Goal: Task Accomplishment & Management: Complete application form

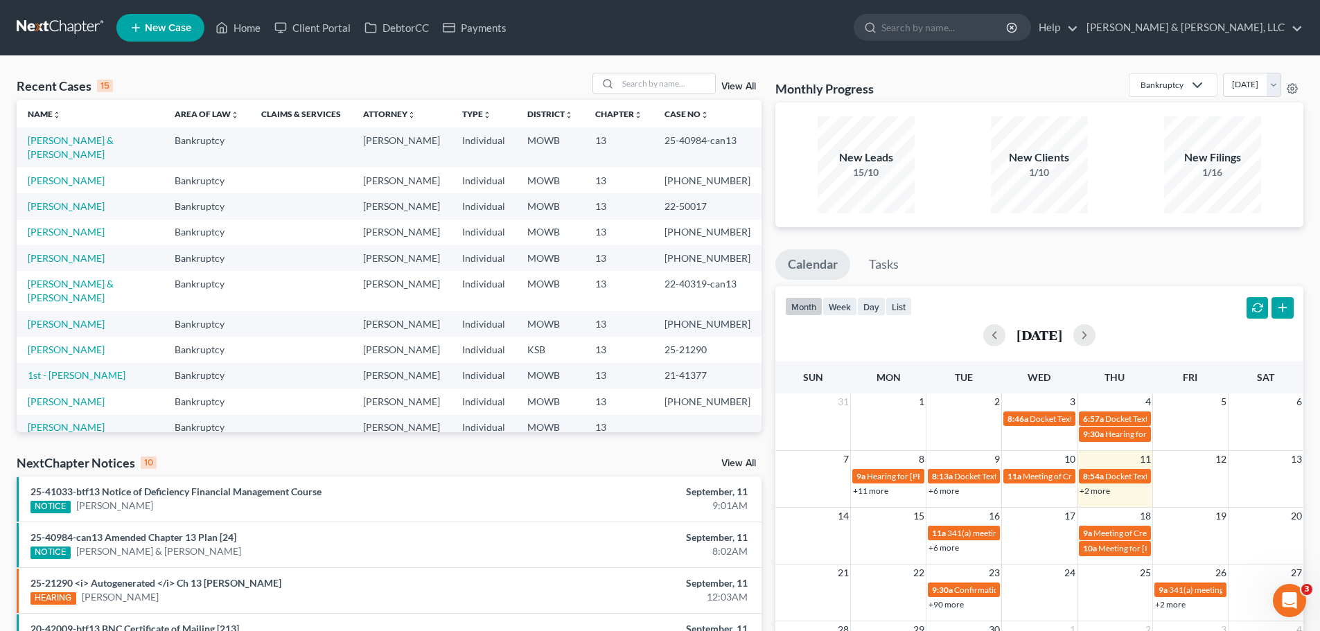
click at [180, 28] on span "New Case" at bounding box center [168, 28] width 46 height 10
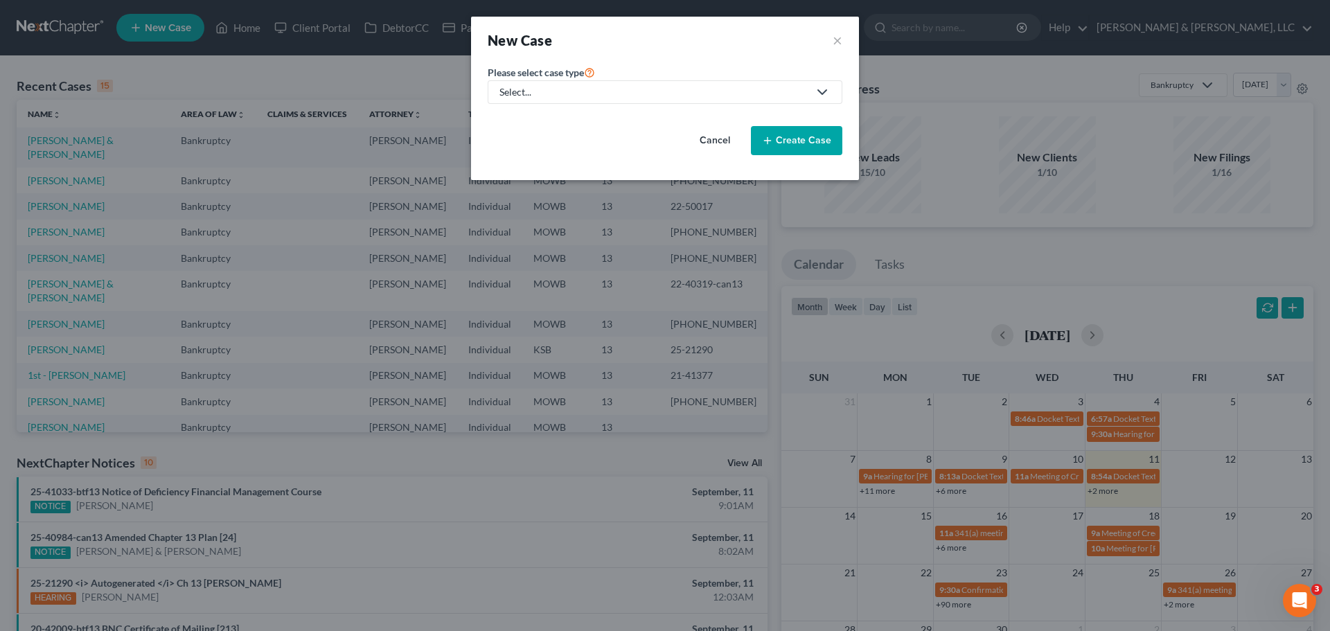
click at [559, 86] on div "Select..." at bounding box center [653, 92] width 309 height 14
click at [556, 118] on div "Bankruptcy" at bounding box center [567, 120] width 132 height 14
select select "46"
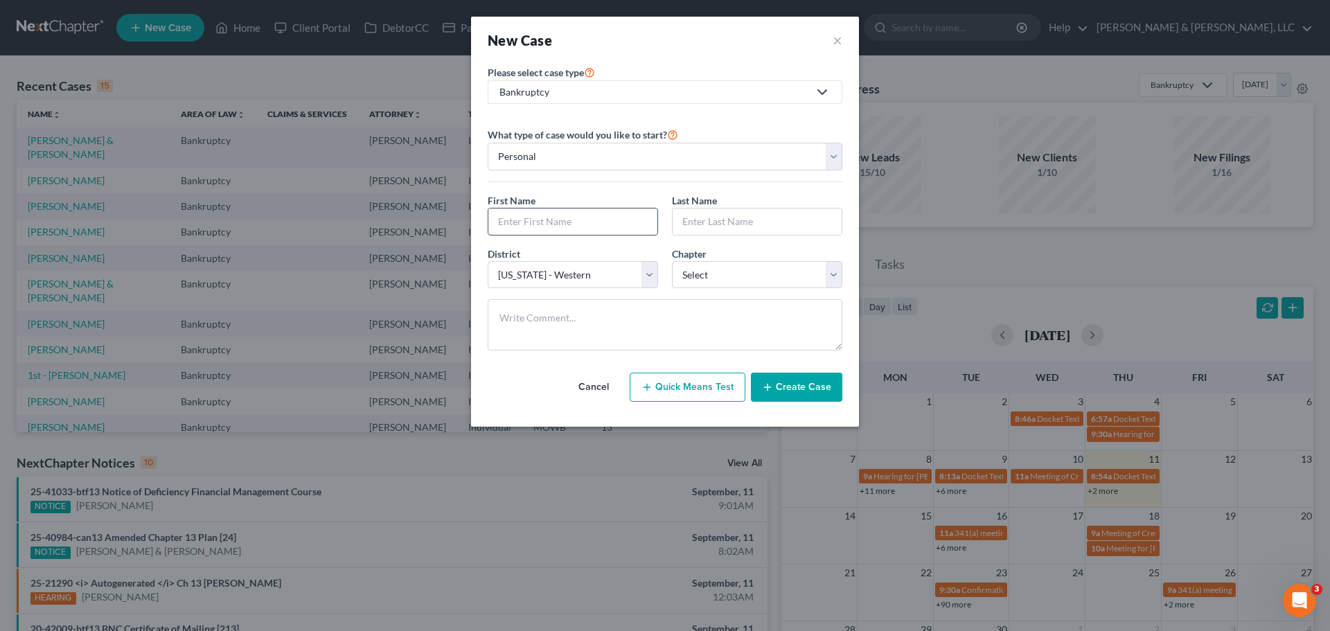
click at [575, 215] on input "text" at bounding box center [572, 222] width 169 height 26
type input "[PERSON_NAME]"
select select "0"
click at [804, 385] on button "Create Case" at bounding box center [796, 387] width 91 height 29
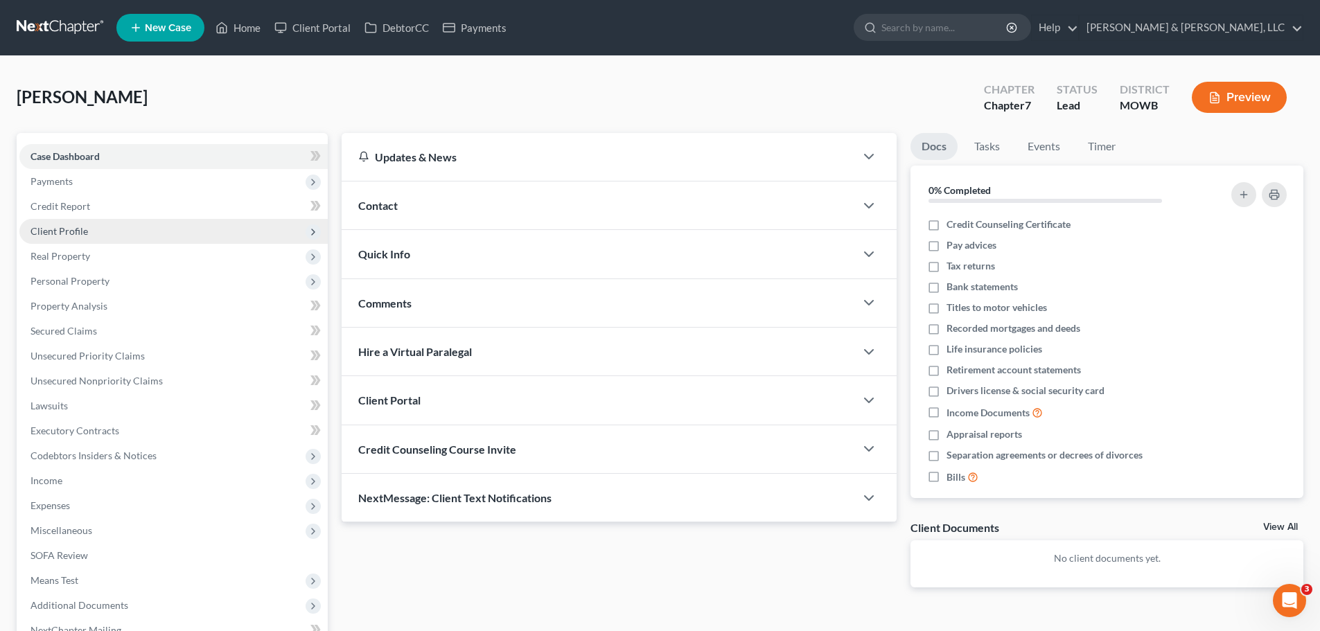
click at [66, 229] on span "Client Profile" at bounding box center [58, 231] width 57 height 12
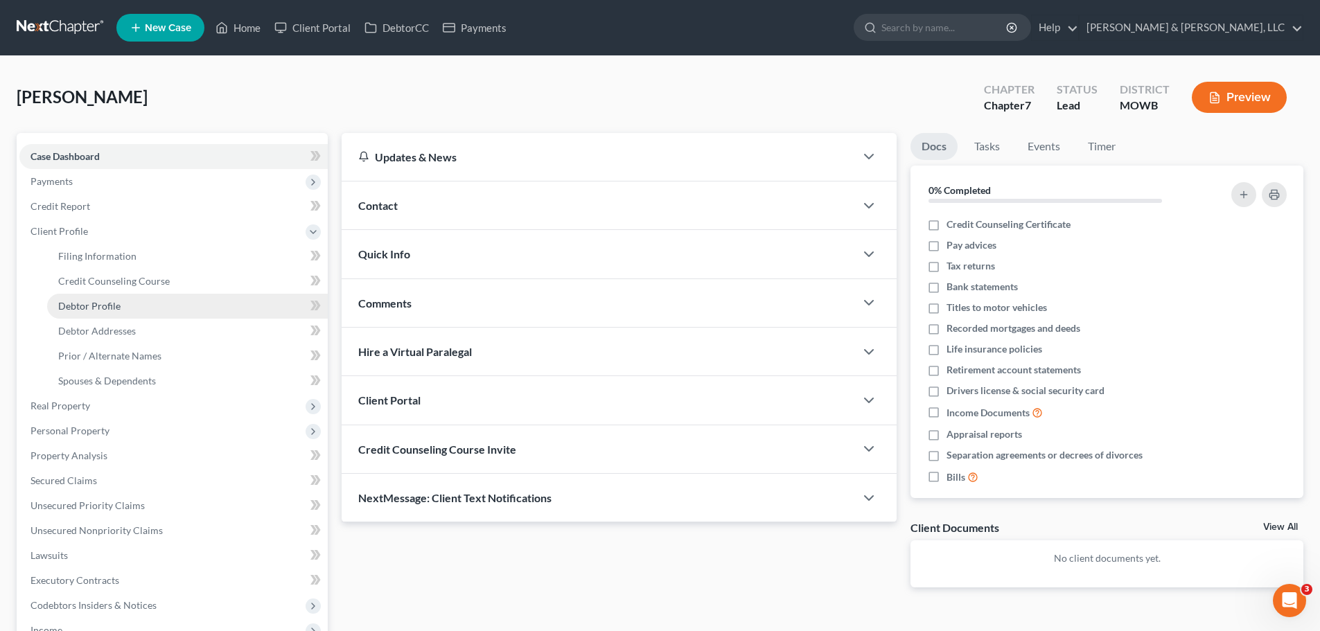
click at [112, 305] on span "Debtor Profile" at bounding box center [89, 306] width 62 height 12
select select "0"
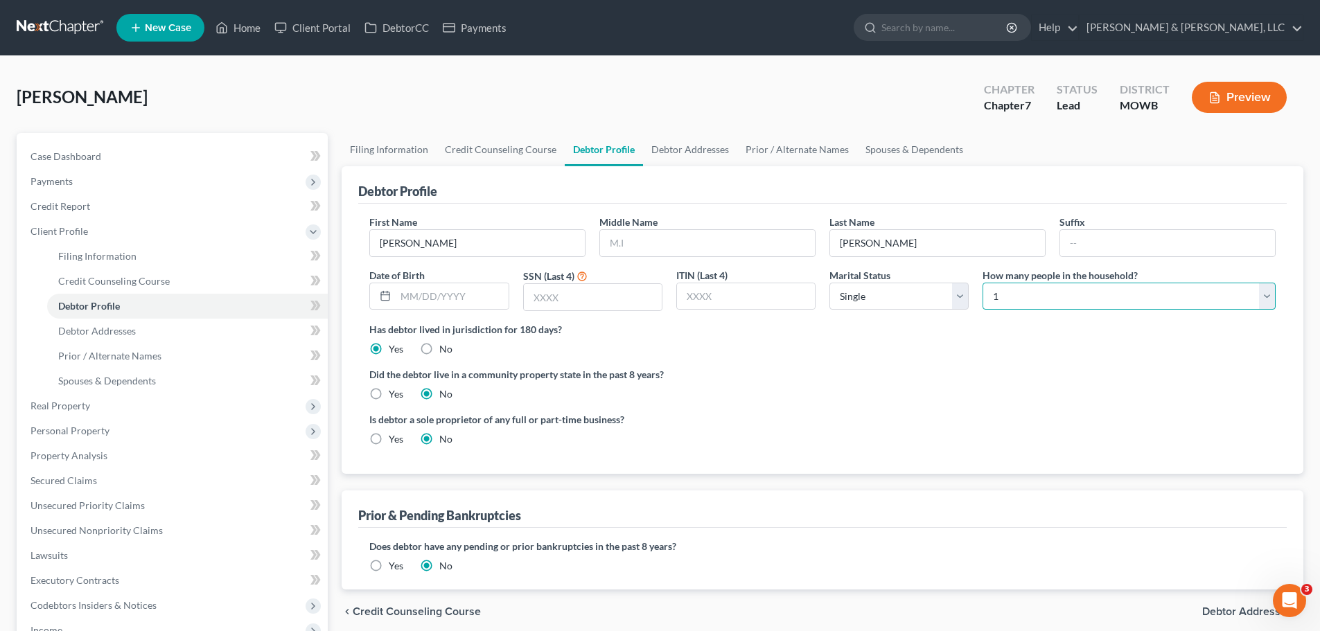
click at [1018, 287] on select "Select 1 2 3 4 5 6 7 8 9 10 11 12 13 14 15 16 17 18 19 20" at bounding box center [1128, 297] width 293 height 28
select select "1"
click at [982, 283] on select "Select 1 2 3 4 5 6 7 8 9 10 11 12 13 14 15 16 17 18 19 20" at bounding box center [1128, 297] width 293 height 28
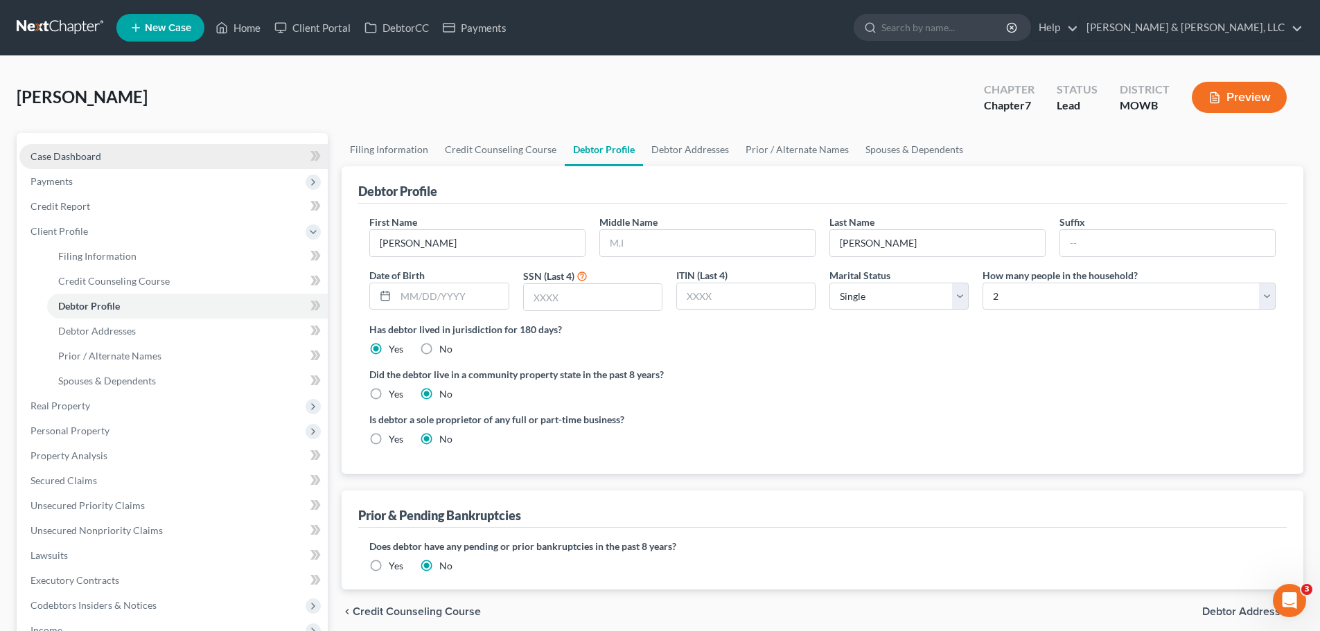
click at [135, 161] on link "Case Dashboard" at bounding box center [173, 156] width 308 height 25
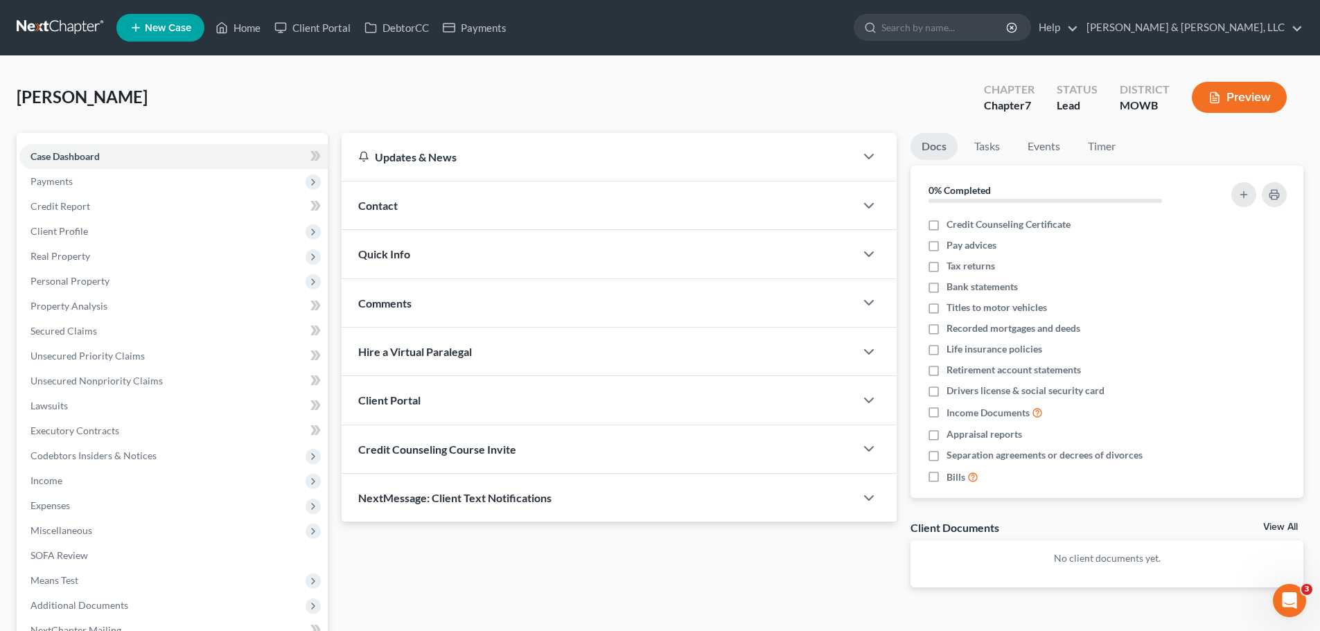
click at [357, 220] on div "Contact" at bounding box center [598, 205] width 513 height 48
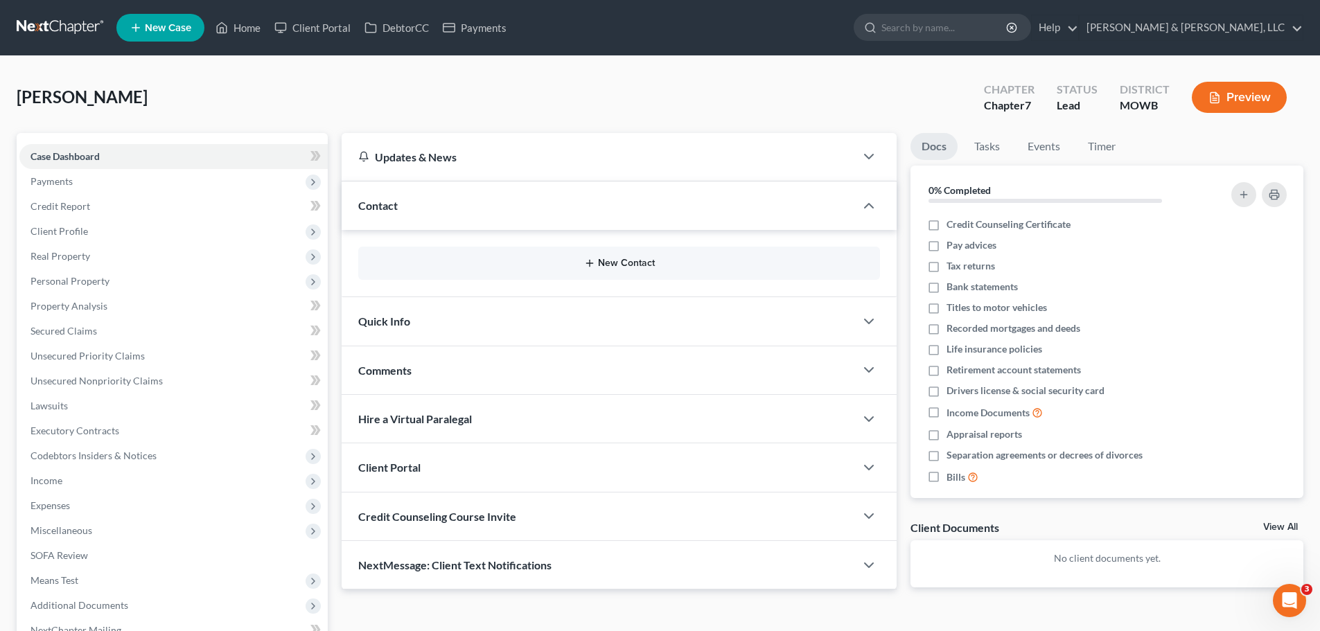
click at [607, 263] on button "New Contact" at bounding box center [618, 263] width 499 height 11
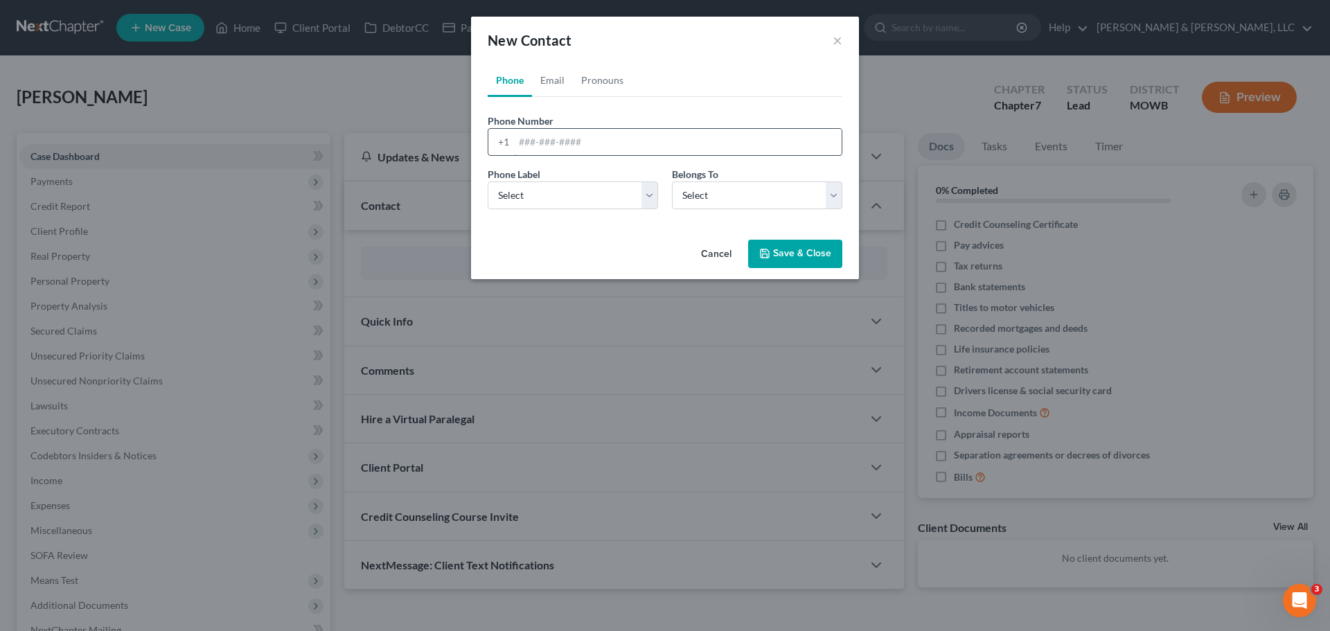
click at [600, 150] on input "tel" at bounding box center [678, 142] width 328 height 26
type input "[PHONE_NUMBER]"
drag, startPoint x: 630, startPoint y: 190, endPoint x: 613, endPoint y: 203, distance: 20.8
click at [630, 190] on select "Select Mobile Home Work Other" at bounding box center [573, 195] width 170 height 28
select select "0"
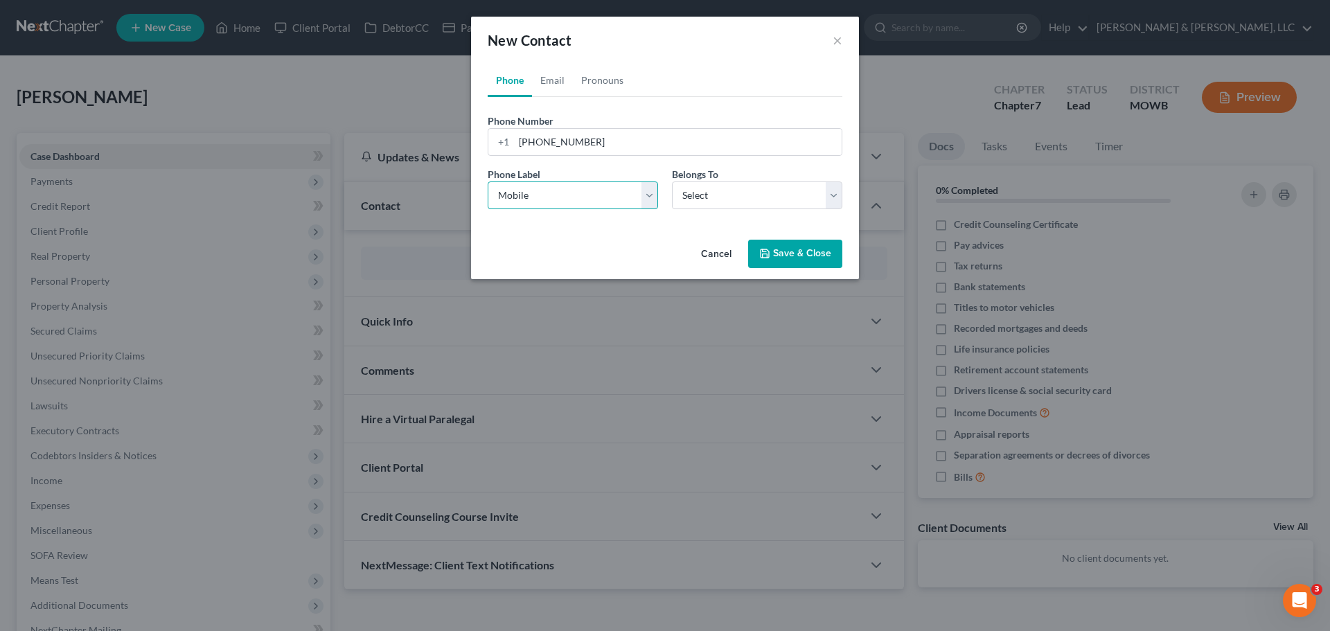
click at [488, 181] on select "Select Mobile Home Work Other" at bounding box center [573, 195] width 170 height 28
click at [702, 197] on select "Select Client Other" at bounding box center [757, 195] width 170 height 28
select select "0"
click at [672, 181] on select "Select Client Other" at bounding box center [757, 195] width 170 height 28
select select "0"
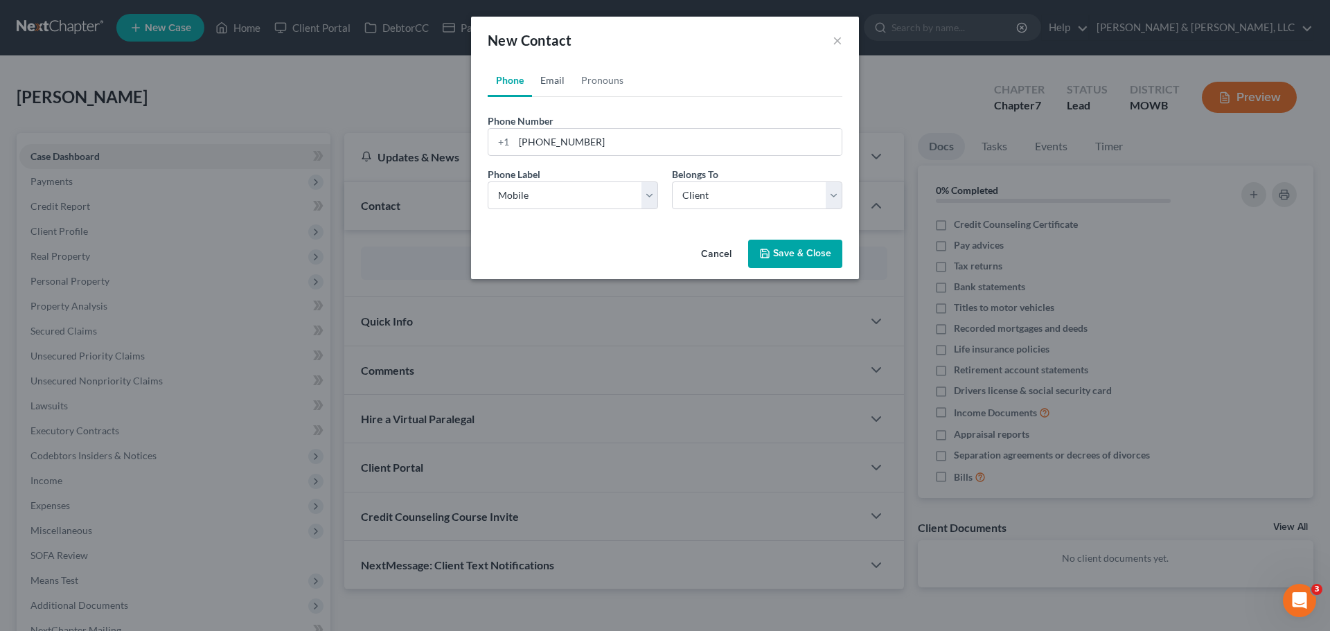
click at [550, 86] on link "Email" at bounding box center [552, 80] width 41 height 33
click at [587, 132] on input "email" at bounding box center [678, 142] width 328 height 26
type input "[EMAIL_ADDRESS][DOMAIN_NAME]"
click at [600, 186] on select "Select Home Work Other" at bounding box center [573, 195] width 170 height 28
select select "0"
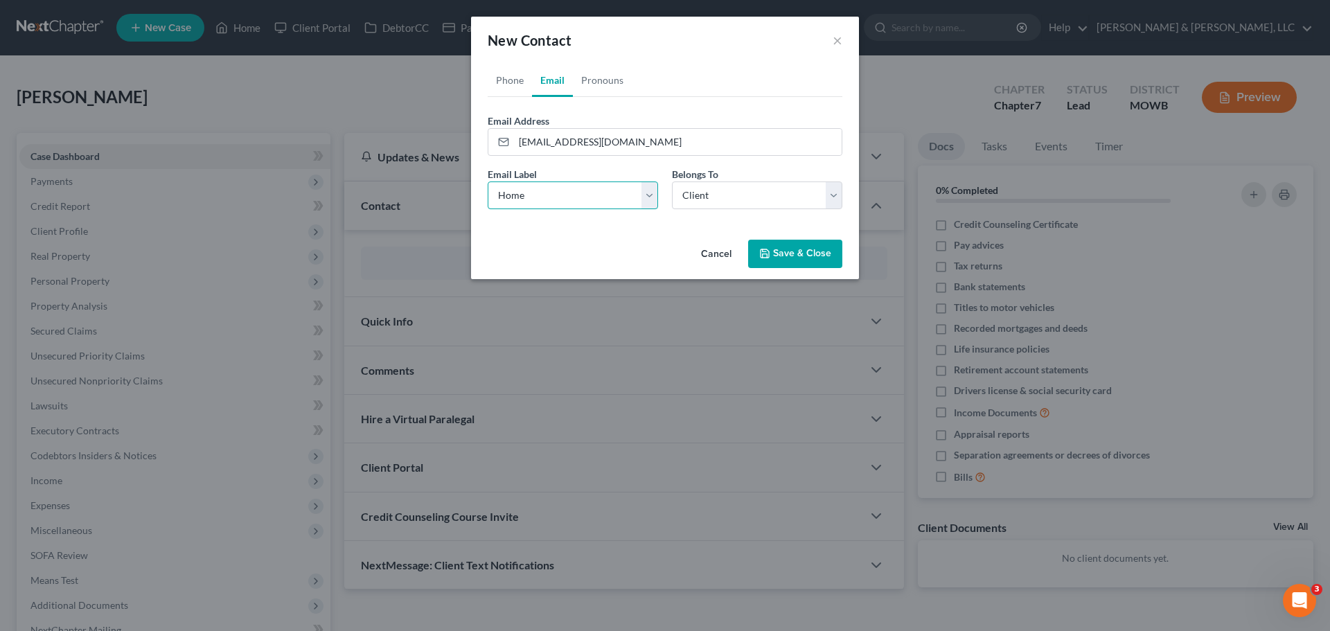
click at [488, 181] on select "Select Home Work Other" at bounding box center [573, 195] width 170 height 28
click at [802, 260] on button "Save & Close" at bounding box center [795, 254] width 94 height 29
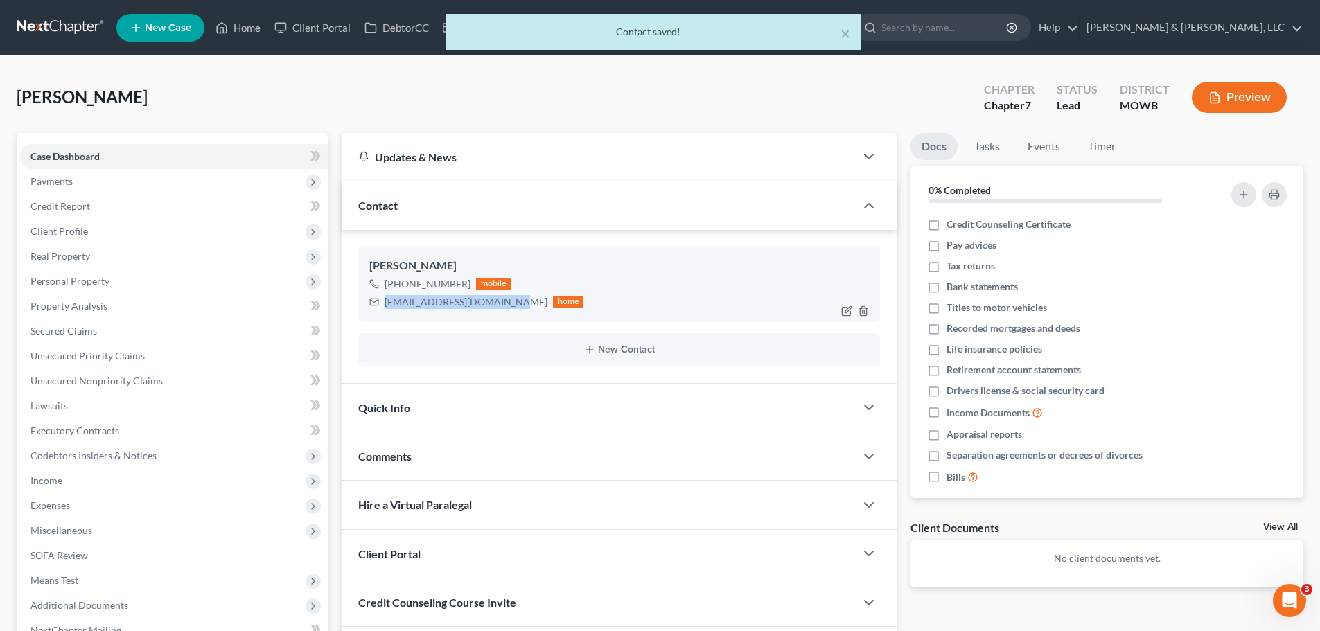
drag, startPoint x: 385, startPoint y: 301, endPoint x: 497, endPoint y: 299, distance: 111.6
click at [497, 299] on div "[EMAIL_ADDRESS][DOMAIN_NAME]" at bounding box center [465, 302] width 163 height 14
copy div "[EMAIL_ADDRESS][DOMAIN_NAME]"
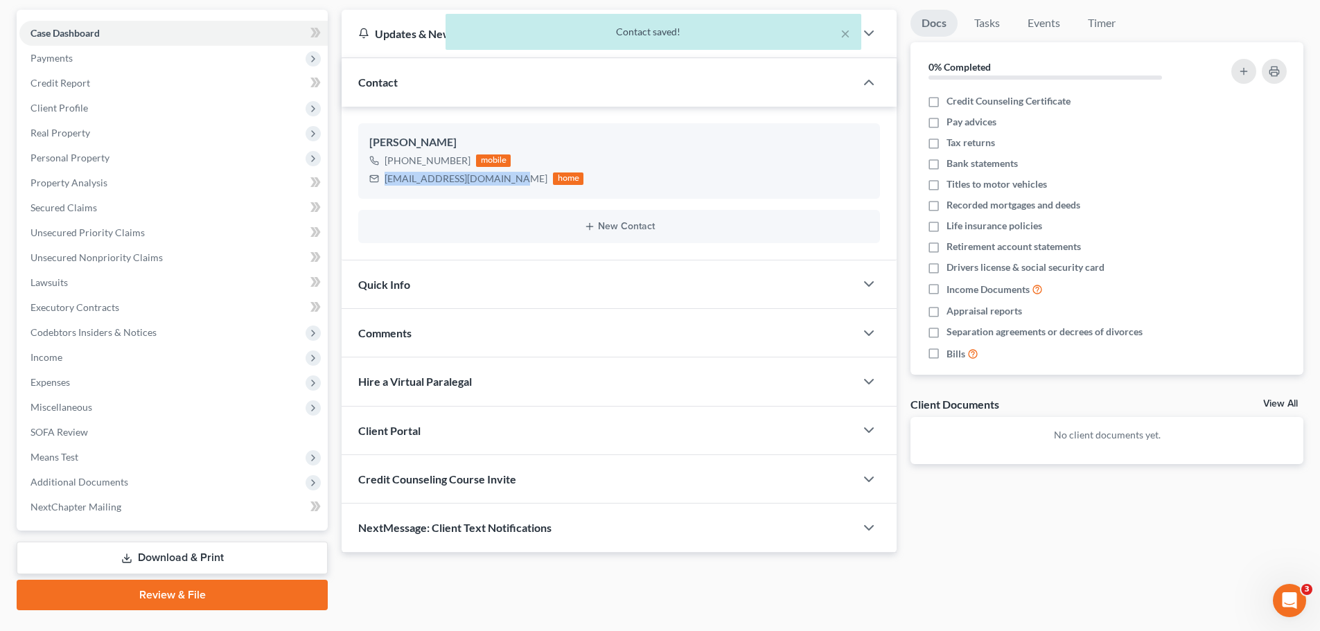
scroll to position [155, 0]
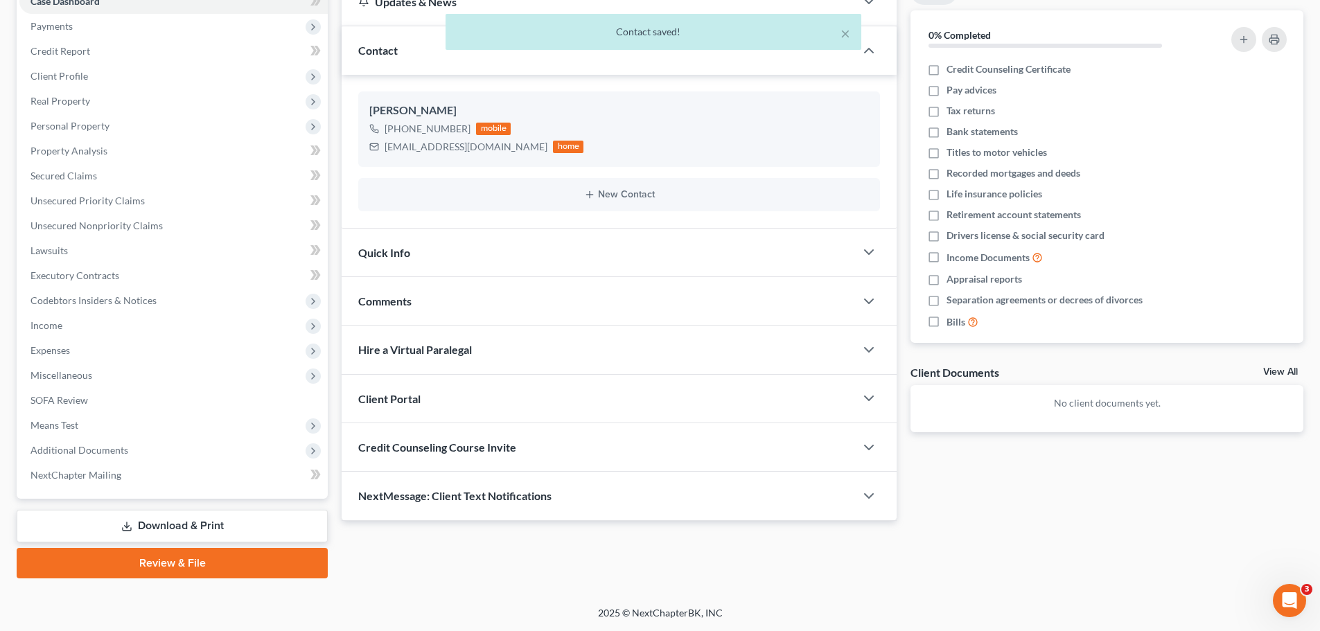
click at [414, 258] on div "Quick Info" at bounding box center [598, 253] width 513 height 48
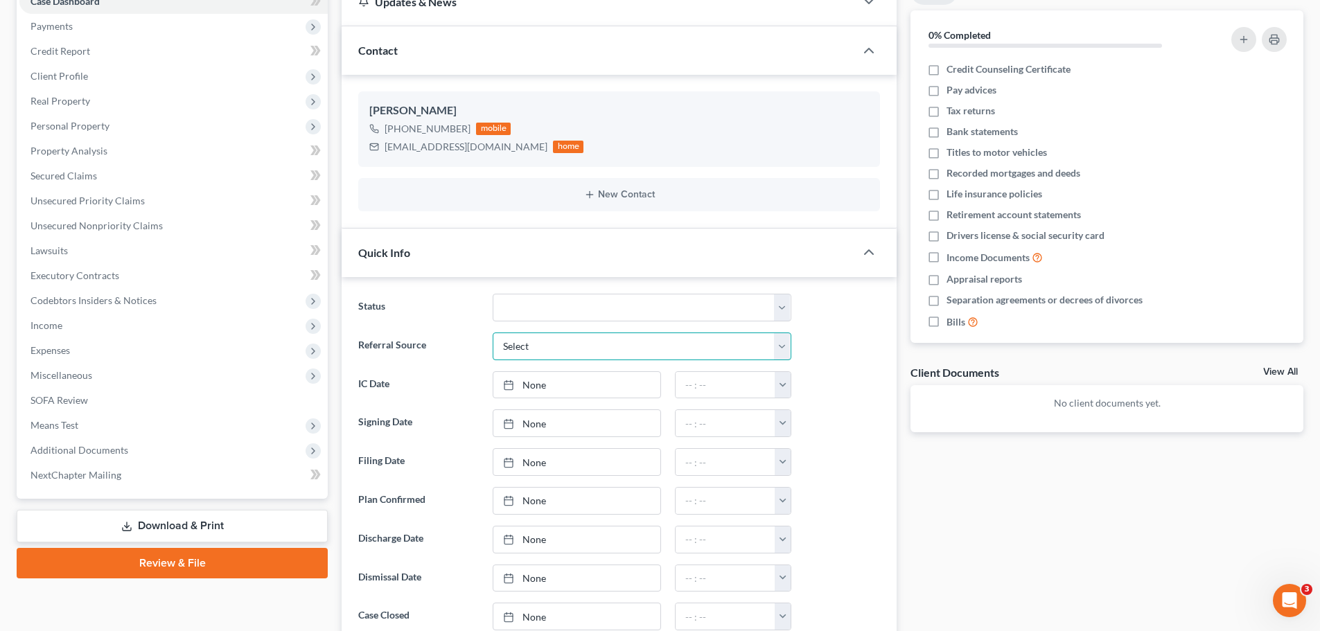
click at [554, 353] on select "Select Word Of Mouth Previous Clients Direct Mail Website Google Search Modern …" at bounding box center [642, 346] width 299 height 28
select select "2"
click at [493, 332] on select "Select Word Of Mouth Previous Clients Direct Mail Website Google Search Modern …" at bounding box center [642, 346] width 299 height 28
click at [538, 378] on link "None" at bounding box center [576, 385] width 167 height 26
type input "[DATE]"
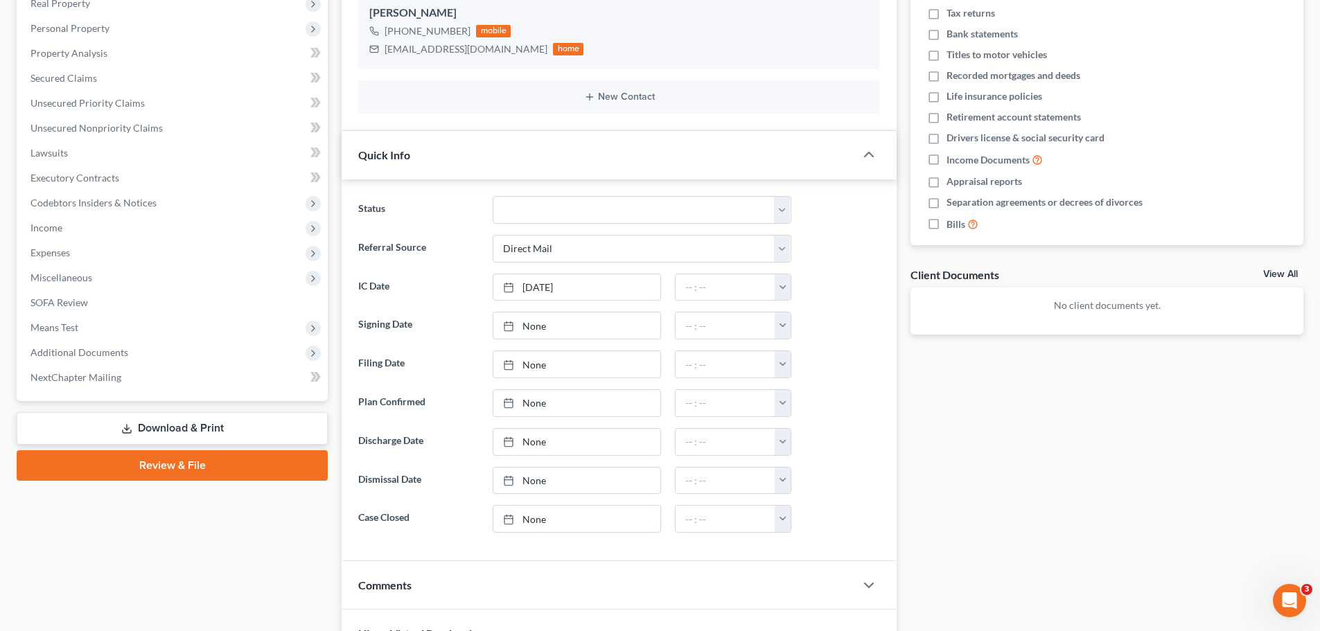
scroll to position [479, 0]
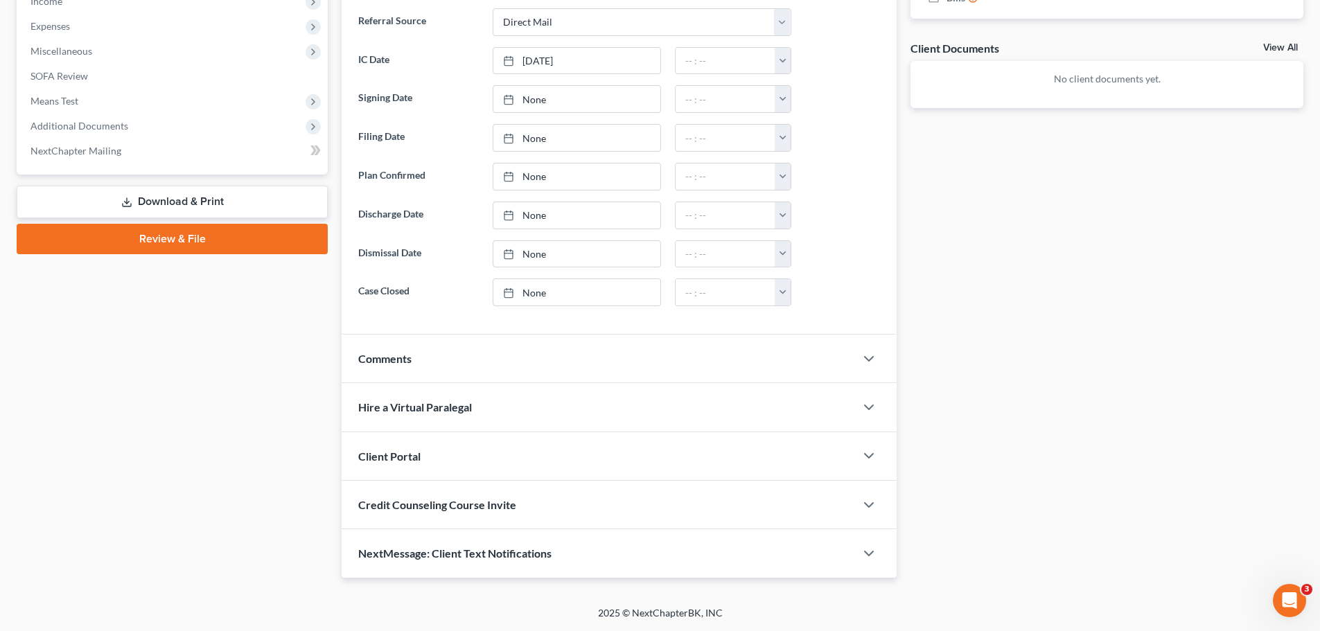
click at [438, 452] on div "Client Portal" at bounding box center [598, 456] width 513 height 48
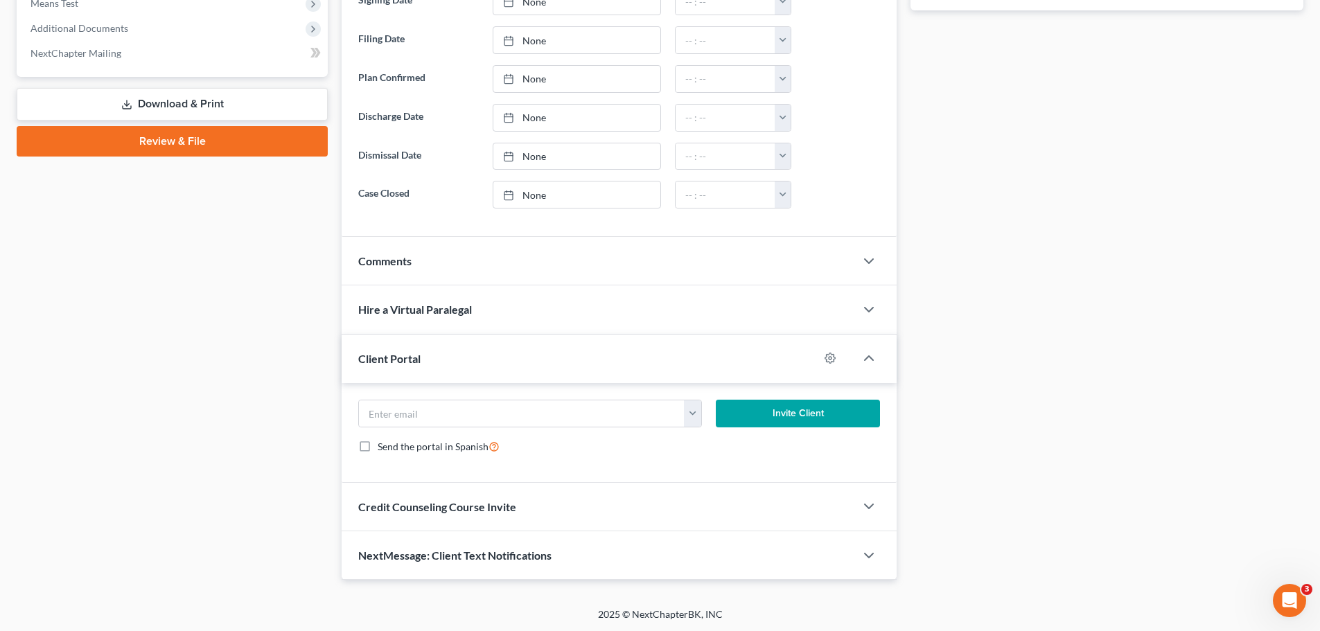
scroll to position [578, 0]
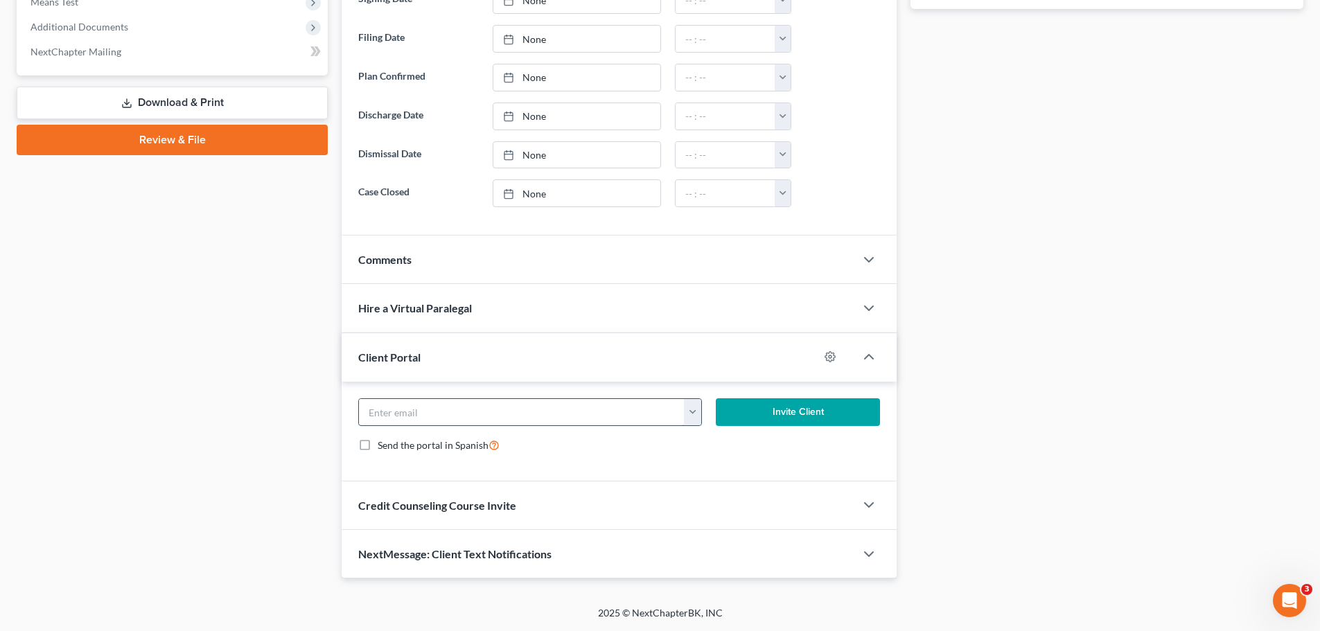
click at [435, 414] on input "email" at bounding box center [522, 412] width 326 height 26
paste input "[EMAIL_ADDRESS][DOMAIN_NAME]"
type input "[EMAIL_ADDRESS][DOMAIN_NAME]"
click at [795, 414] on button "Invite Client" at bounding box center [798, 412] width 165 height 28
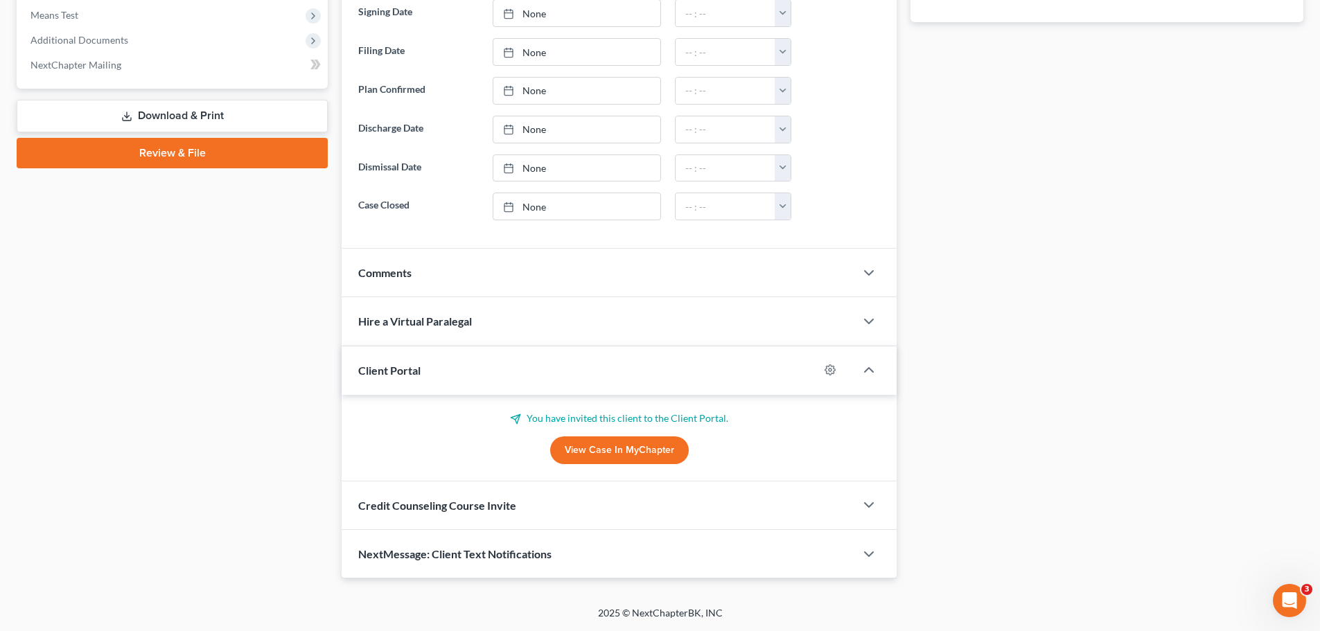
scroll to position [565, 0]
drag, startPoint x: 469, startPoint y: 514, endPoint x: 485, endPoint y: 482, distance: 35.6
click at [470, 513] on div "Credit Counseling Course Invite" at bounding box center [598, 505] width 513 height 48
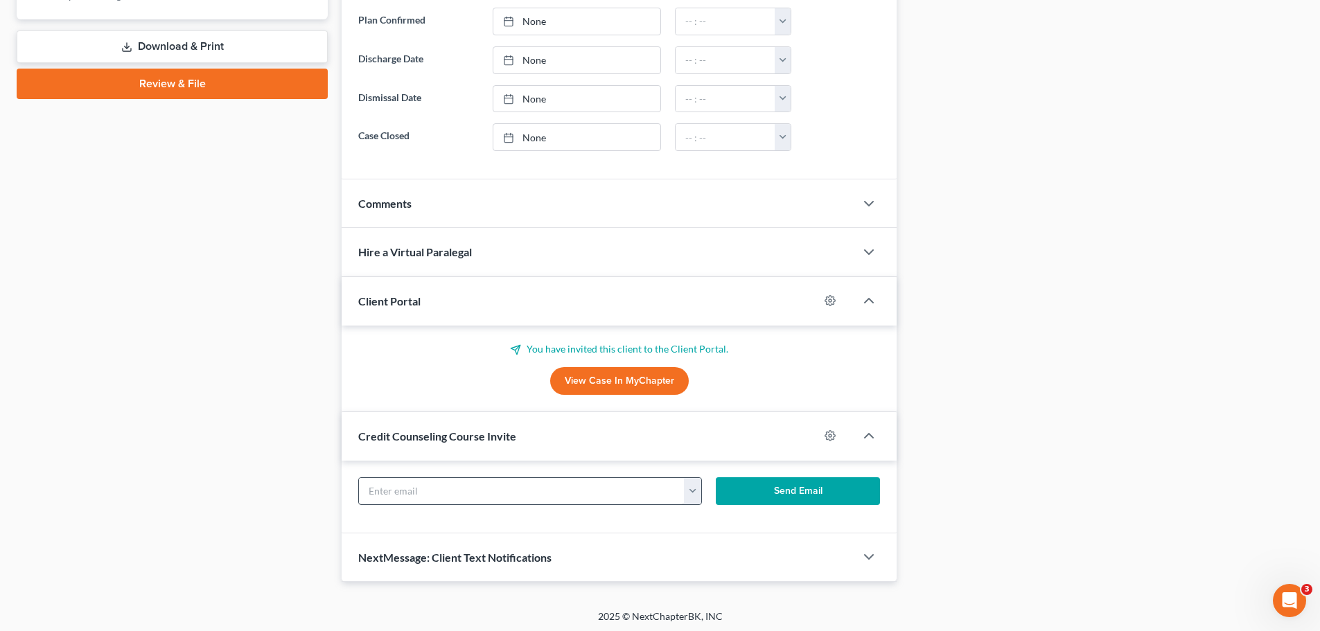
scroll to position [638, 0]
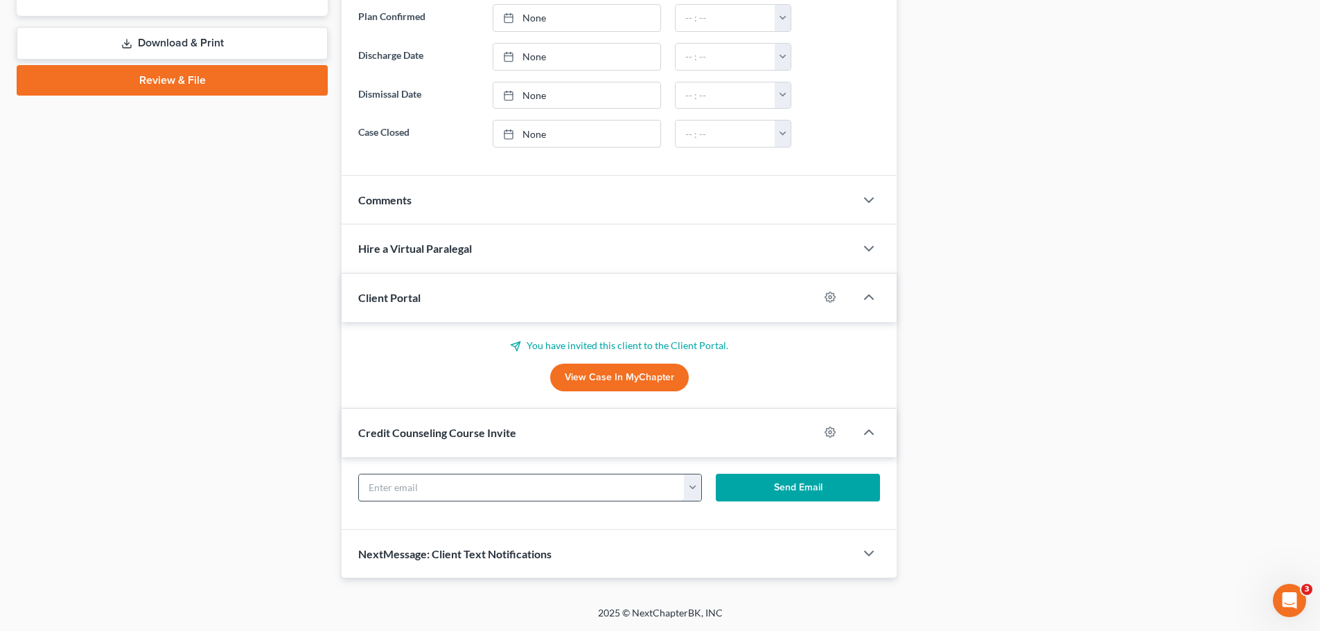
click at [492, 482] on input "text" at bounding box center [522, 488] width 326 height 26
paste input "[EMAIL_ADDRESS][DOMAIN_NAME]"
type input "[EMAIL_ADDRESS][DOMAIN_NAME]"
click at [799, 488] on button "Send Email" at bounding box center [798, 488] width 165 height 28
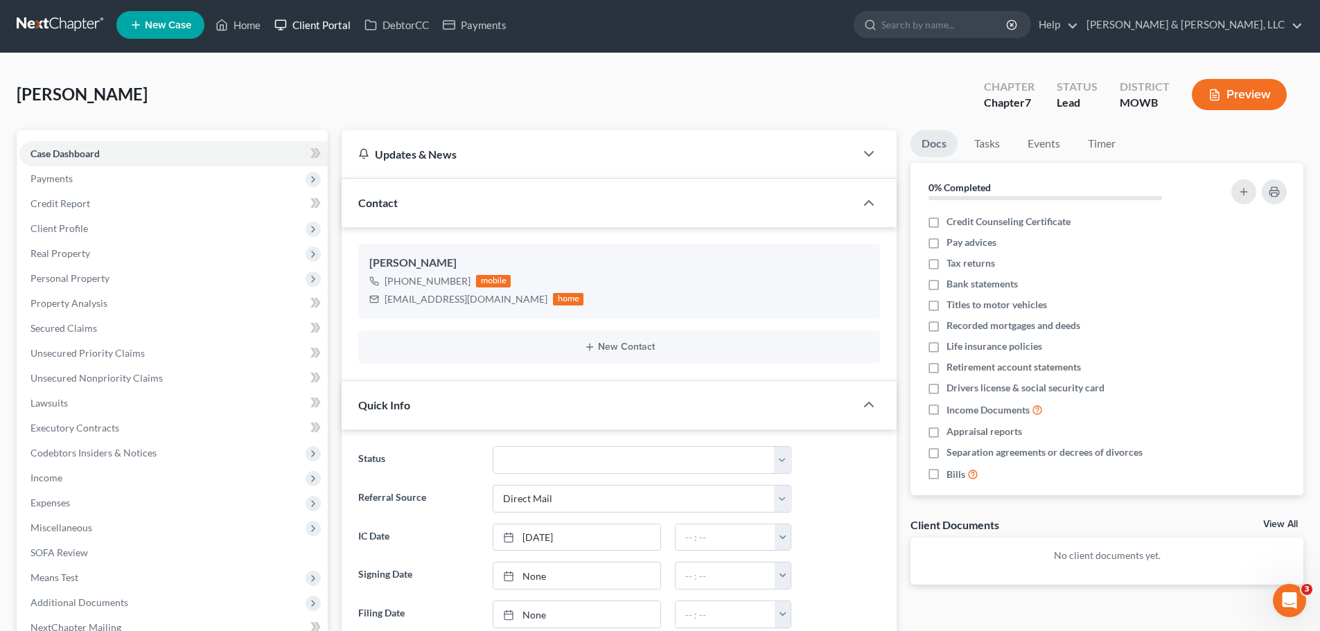
scroll to position [0, 0]
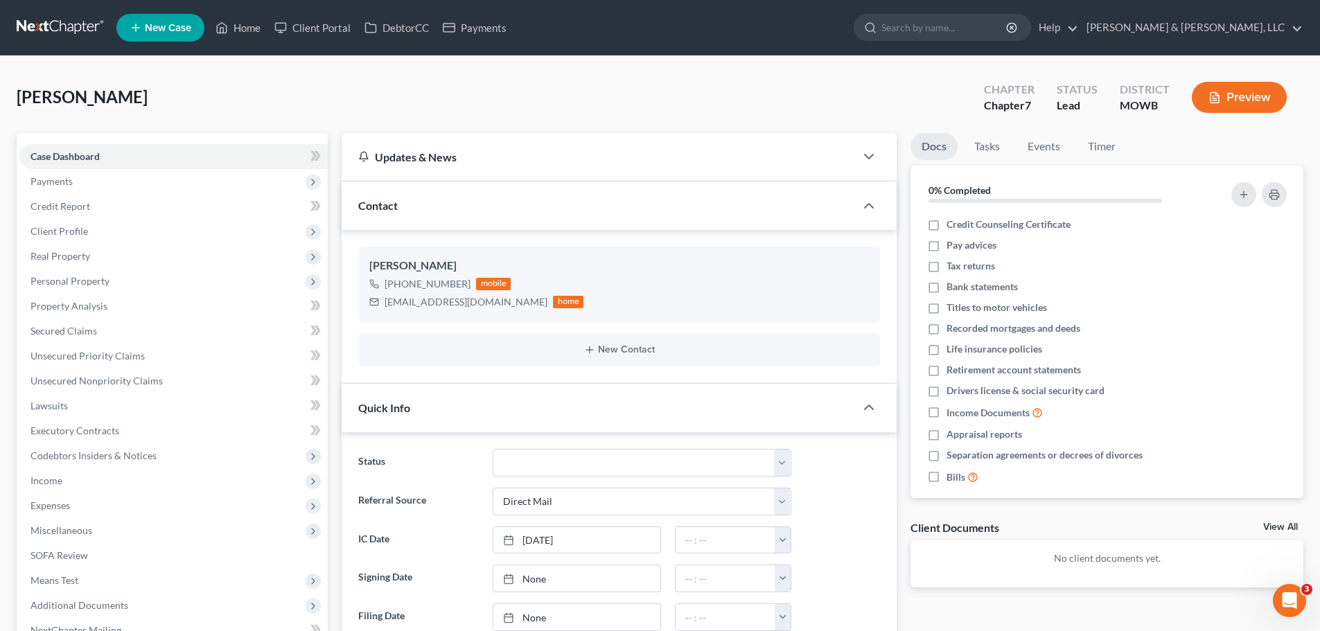
click at [189, 28] on span "New Case" at bounding box center [168, 28] width 46 height 10
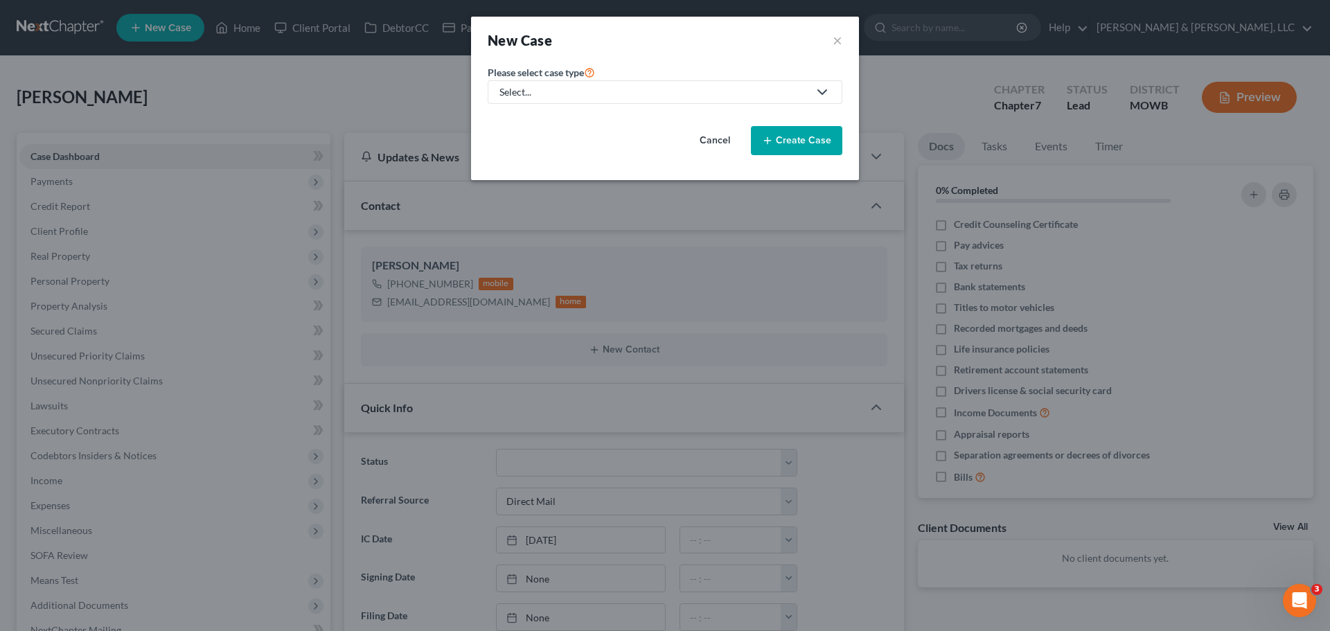
click at [562, 96] on div "Select..." at bounding box center [653, 92] width 309 height 14
click at [565, 121] on div "Bankruptcy" at bounding box center [567, 120] width 132 height 14
select select "46"
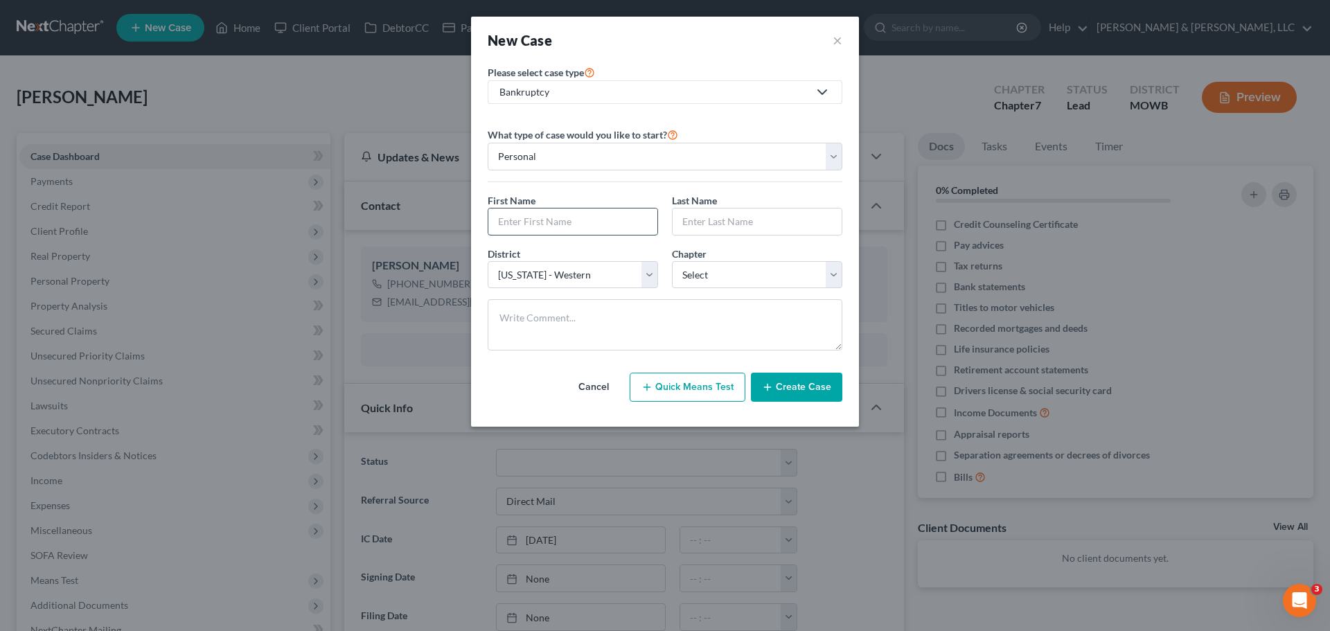
click at [547, 210] on input "text" at bounding box center [572, 222] width 169 height 26
type input "[PERSON_NAME]"
click at [721, 273] on select "Select 7 11 12 13" at bounding box center [757, 275] width 170 height 28
click at [640, 279] on select "Select [US_STATE] - [GEOGRAPHIC_DATA] [US_STATE] - [GEOGRAPHIC_DATA][US_STATE] …" at bounding box center [573, 275] width 170 height 28
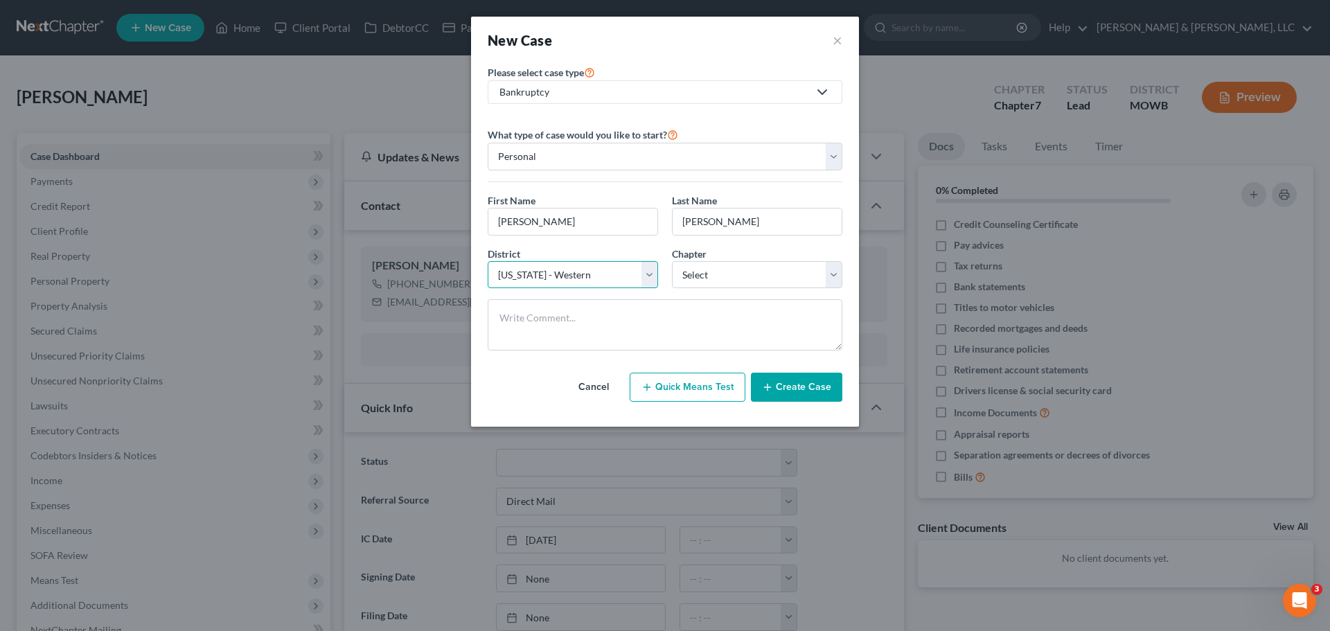
select select "31"
click at [488, 261] on select "Select [US_STATE] - [GEOGRAPHIC_DATA] [US_STATE] - [GEOGRAPHIC_DATA][US_STATE] …" at bounding box center [573, 275] width 170 height 28
click at [734, 275] on select "Select 7 11 12 13" at bounding box center [757, 275] width 170 height 28
click at [672, 261] on select "Select 7 11 12 13" at bounding box center [757, 275] width 170 height 28
click at [705, 285] on select "Select 7 11 12 13" at bounding box center [757, 275] width 170 height 28
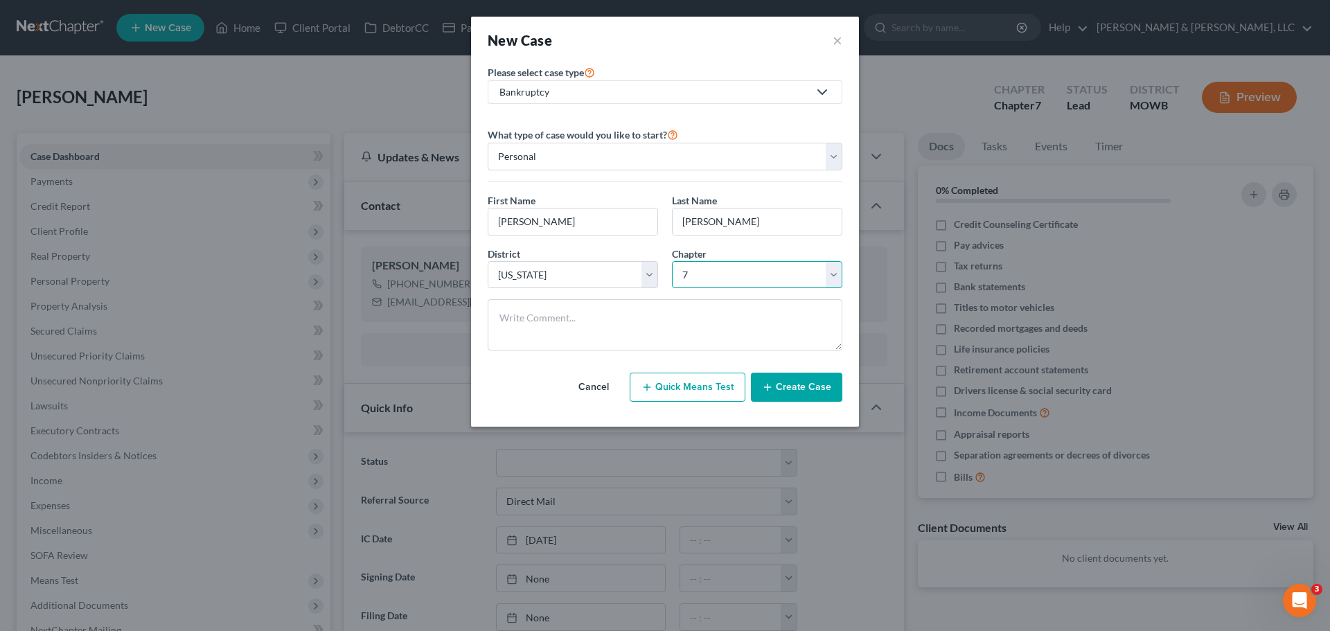
select select "3"
click at [672, 261] on select "Select 7 11 12 13" at bounding box center [757, 275] width 170 height 28
click at [783, 382] on button "Create Case" at bounding box center [796, 387] width 91 height 29
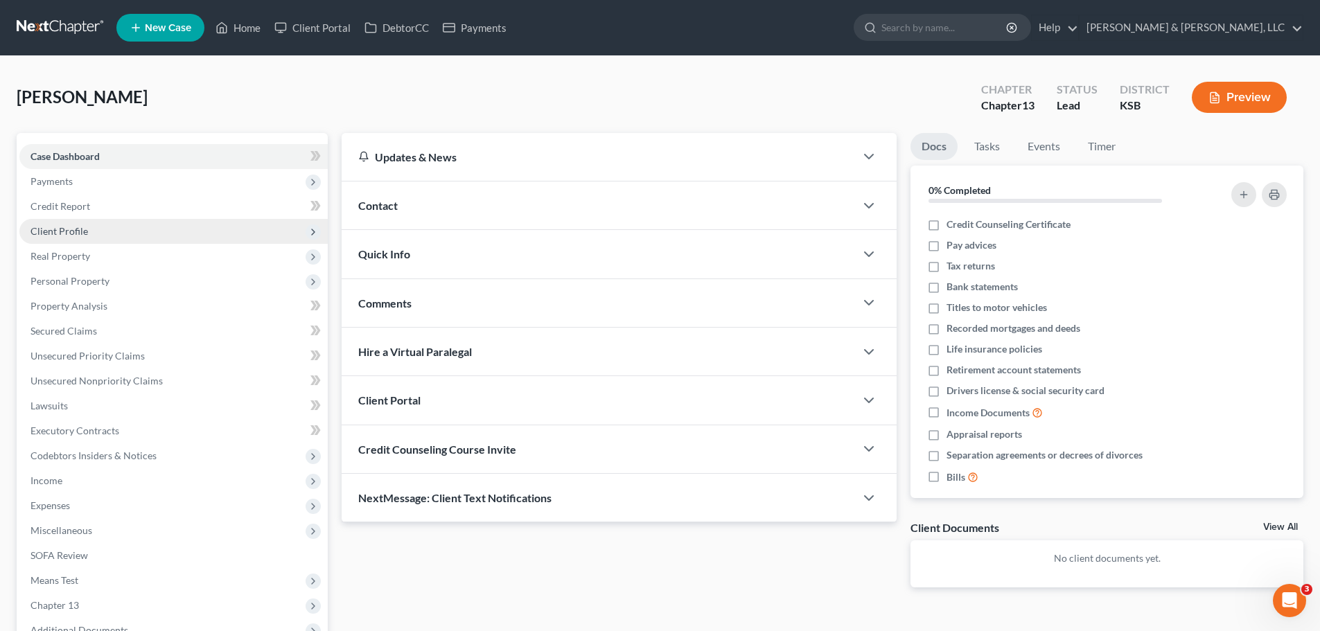
click at [66, 229] on span "Client Profile" at bounding box center [58, 231] width 57 height 12
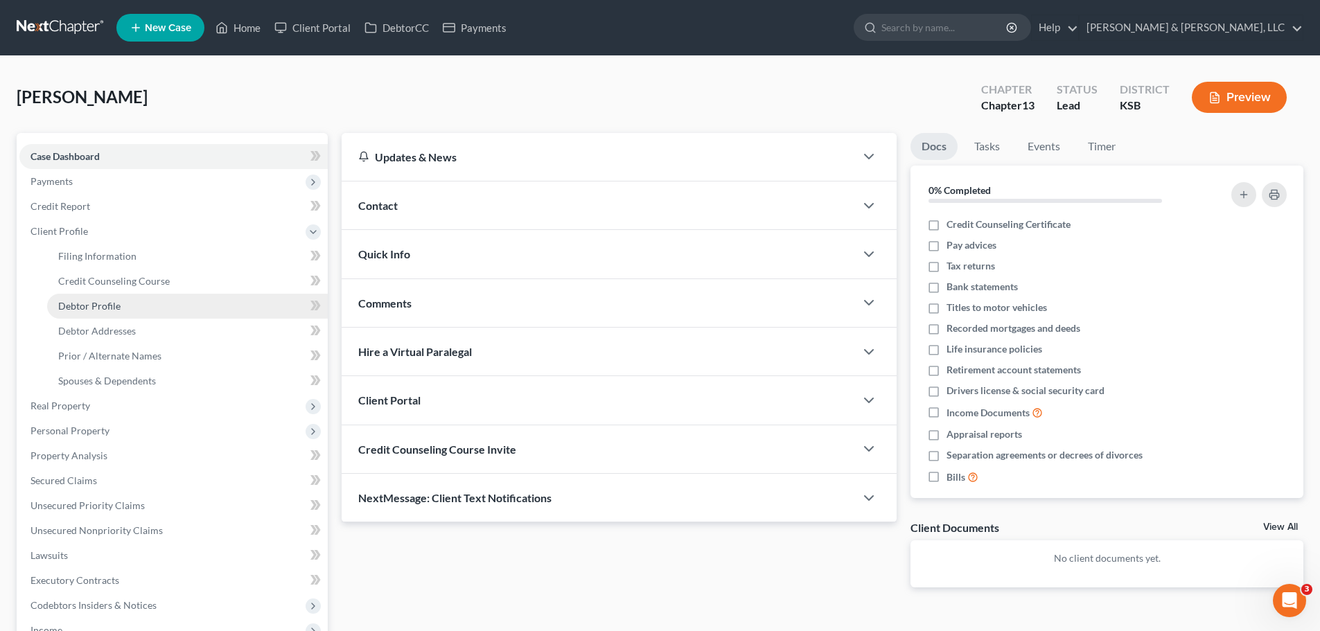
click at [109, 308] on span "Debtor Profile" at bounding box center [89, 306] width 62 height 12
select select "0"
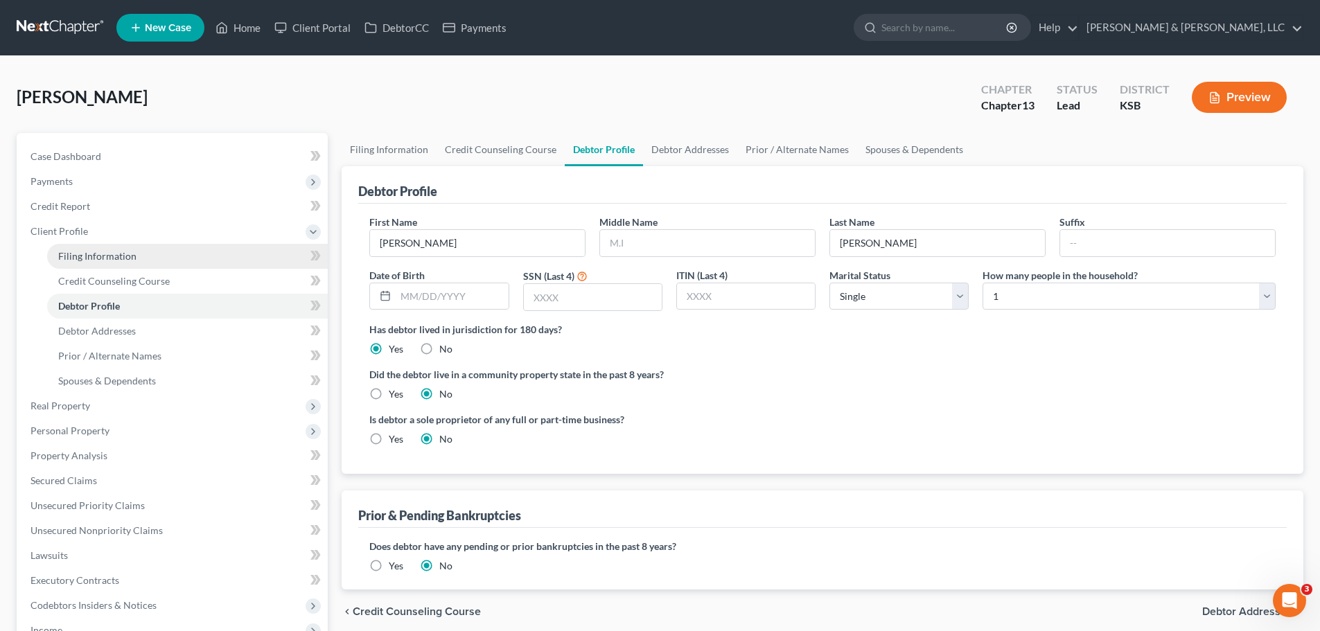
click at [109, 257] on span "Filing Information" at bounding box center [97, 256] width 78 height 12
select select "1"
select select "0"
select select "3"
select select "31"
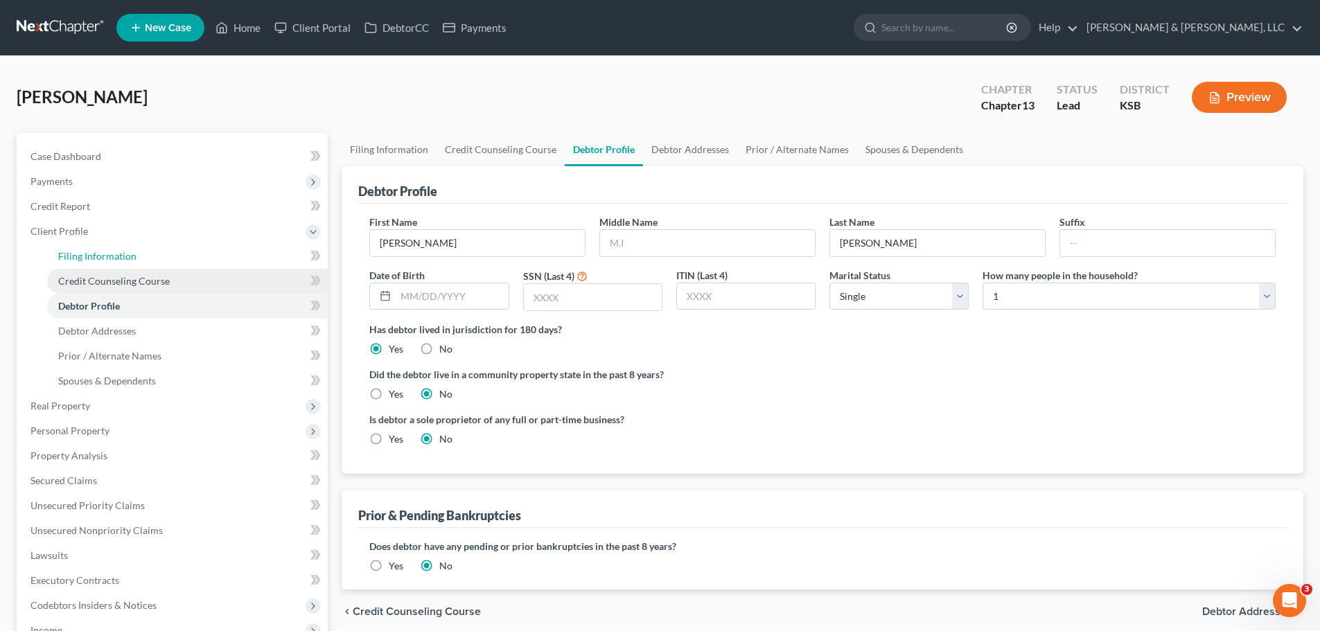
select select "17"
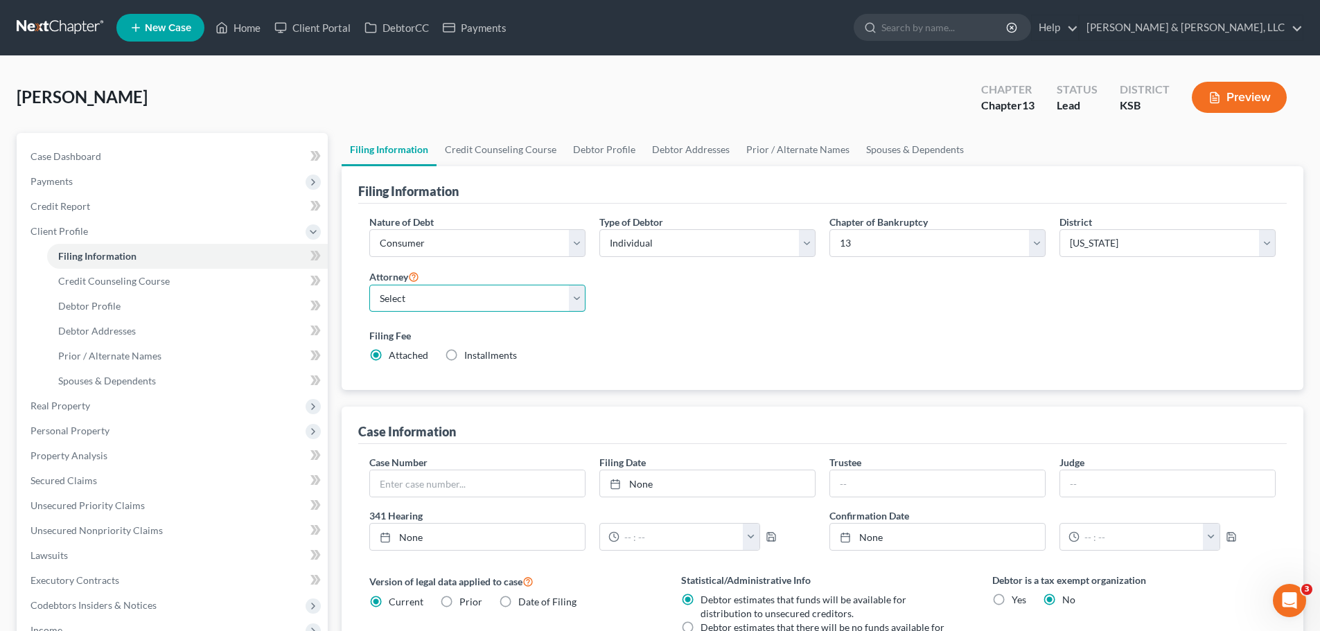
click at [445, 294] on select "Select [PERSON_NAME] - KSB [PERSON_NAME] - MOWB [PERSON_NAME] - KSB [PERSON_NAM…" at bounding box center [477, 299] width 216 height 28
select select "0"
click at [369, 285] on select "Select [PERSON_NAME] - KSB [PERSON_NAME] - MOWB [PERSON_NAME] - KSB [PERSON_NAM…" at bounding box center [477, 299] width 216 height 28
click at [588, 155] on link "Debtor Profile" at bounding box center [604, 149] width 79 height 33
select select "0"
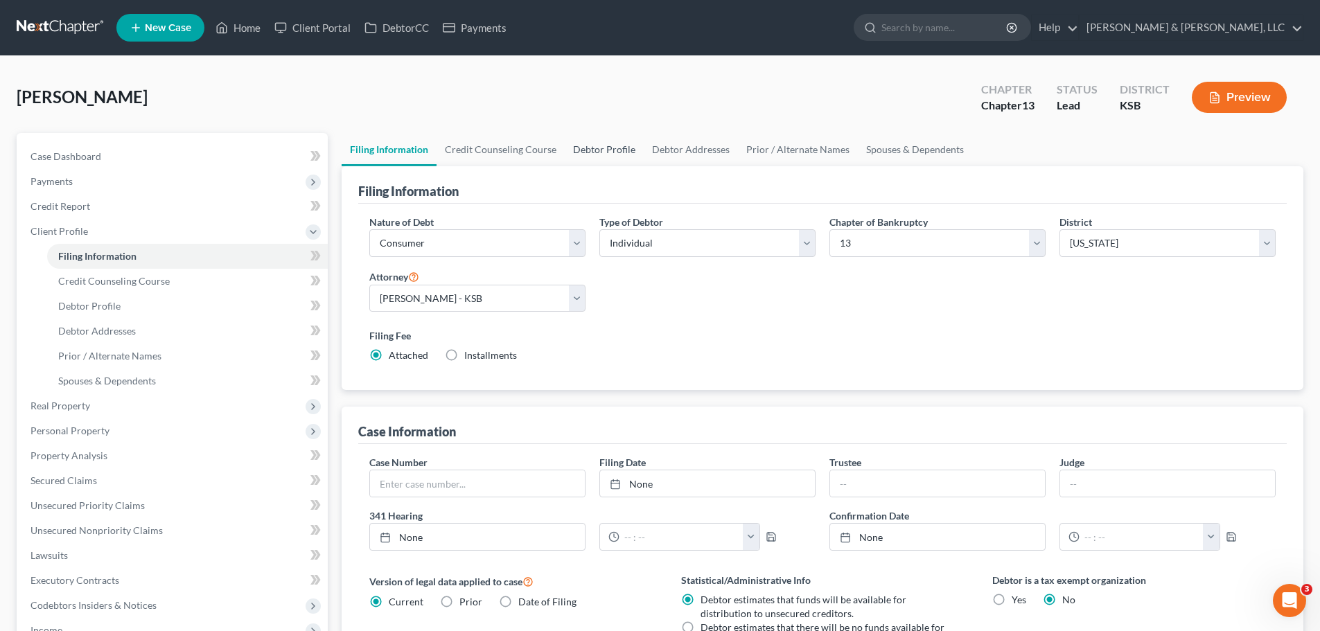
select select "0"
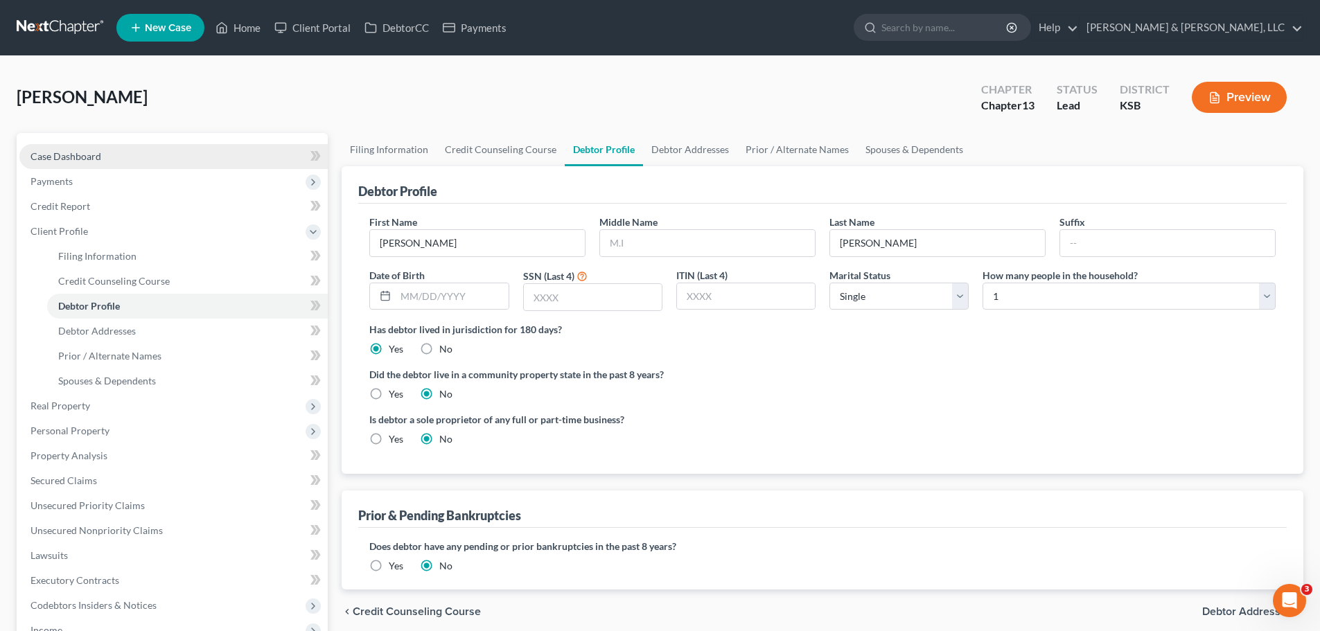
click at [97, 154] on span "Case Dashboard" at bounding box center [65, 156] width 71 height 12
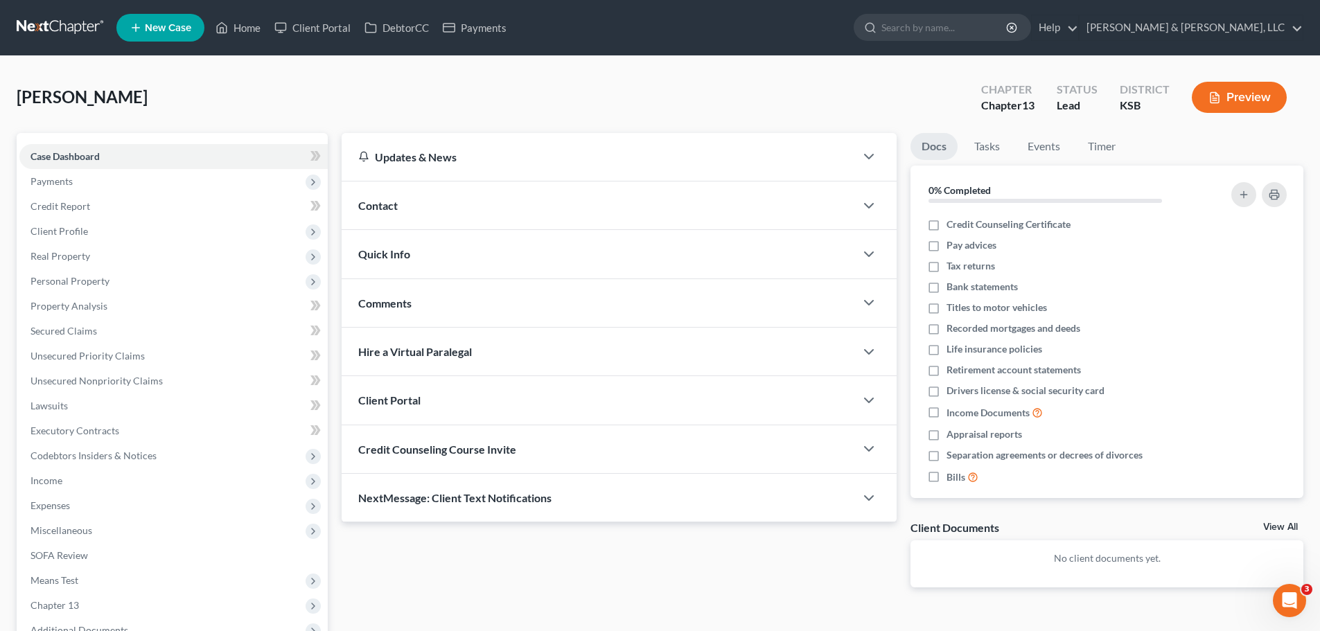
click at [420, 209] on div "Contact" at bounding box center [598, 205] width 513 height 48
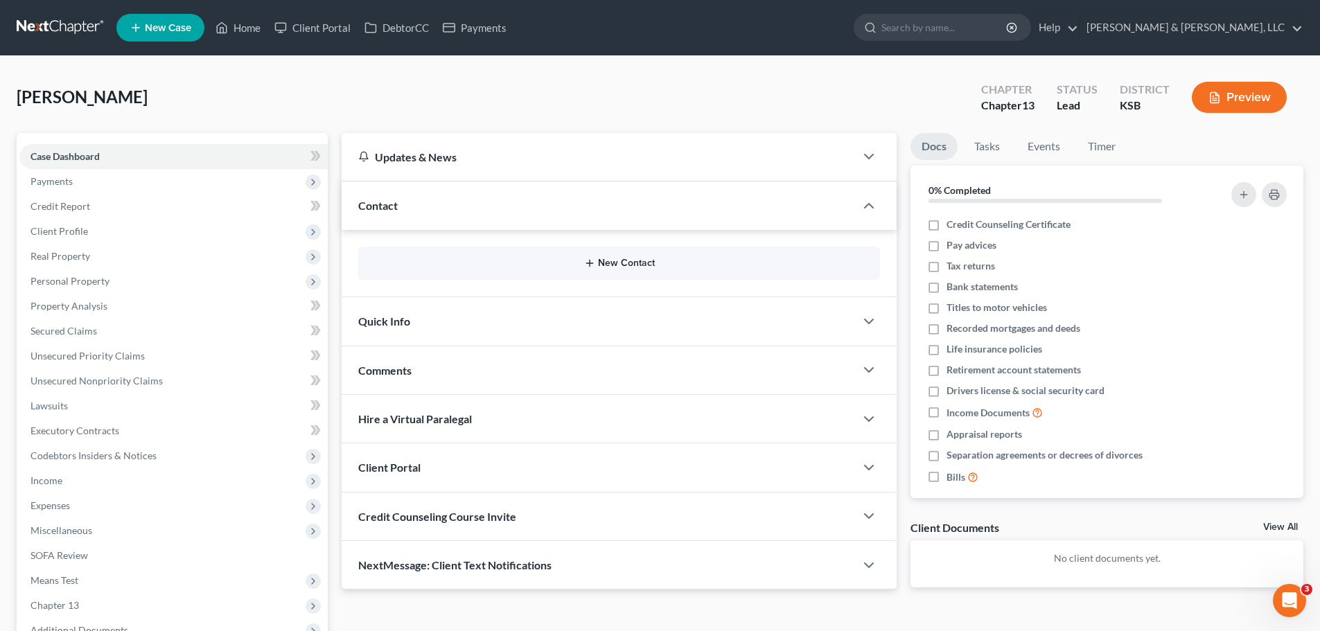
click at [617, 260] on button "New Contact" at bounding box center [618, 263] width 499 height 11
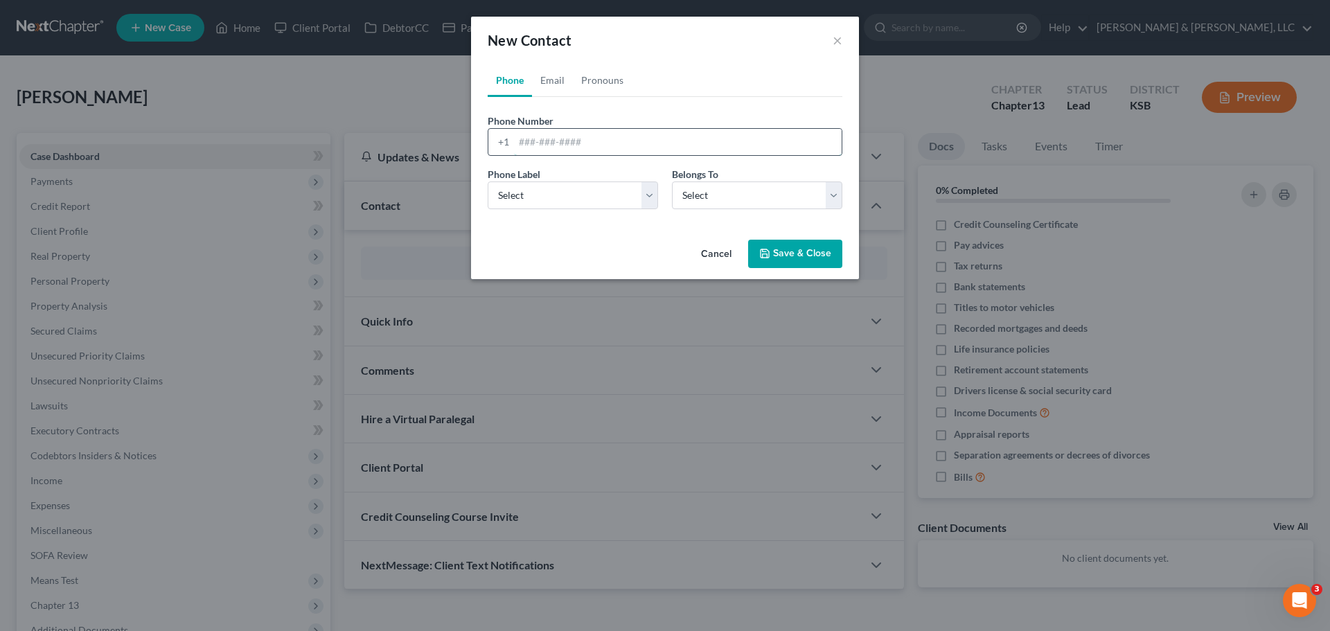
click at [586, 132] on input "tel" at bounding box center [678, 142] width 328 height 26
type input "[PHONE_NUMBER]"
drag, startPoint x: 593, startPoint y: 199, endPoint x: 565, endPoint y: 204, distance: 28.8
click at [593, 199] on select "Select Mobile Home Work Other" at bounding box center [573, 195] width 170 height 28
select select "0"
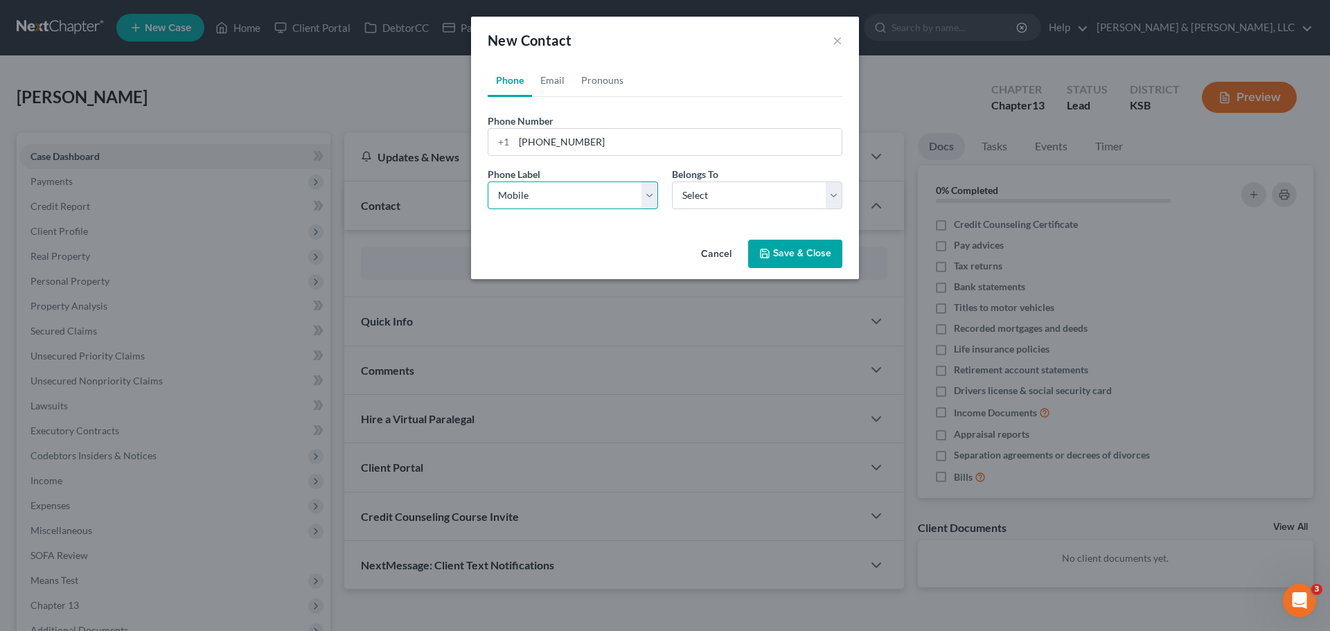
click at [488, 181] on select "Select Mobile Home Work Other" at bounding box center [573, 195] width 170 height 28
click at [729, 197] on select "Select Client Other" at bounding box center [757, 195] width 170 height 28
select select "0"
click at [672, 181] on select "Select Client Other" at bounding box center [757, 195] width 170 height 28
click at [539, 87] on link "Email" at bounding box center [552, 80] width 41 height 33
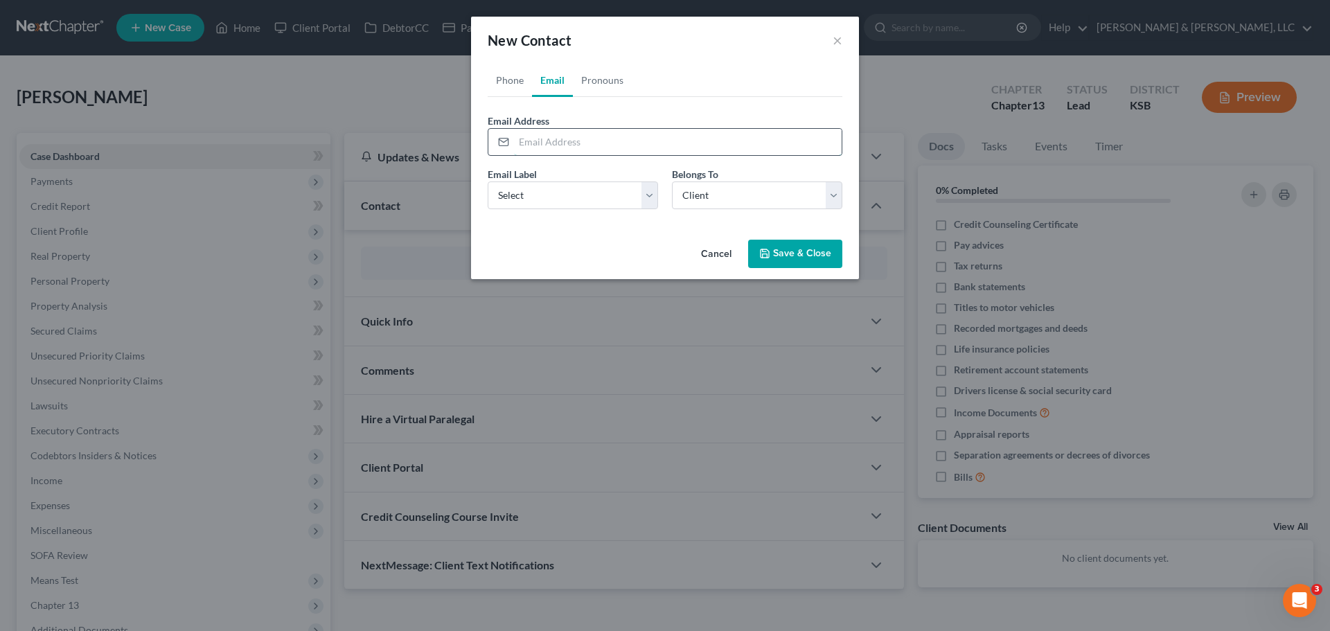
click at [585, 141] on input "email" at bounding box center [678, 142] width 328 height 26
type input "[EMAIL_ADDRESS][DOMAIN_NAME]"
click at [606, 193] on select "Select Home Work Other" at bounding box center [573, 195] width 170 height 28
select select "0"
click at [488, 181] on select "Select Home Work Other" at bounding box center [573, 195] width 170 height 28
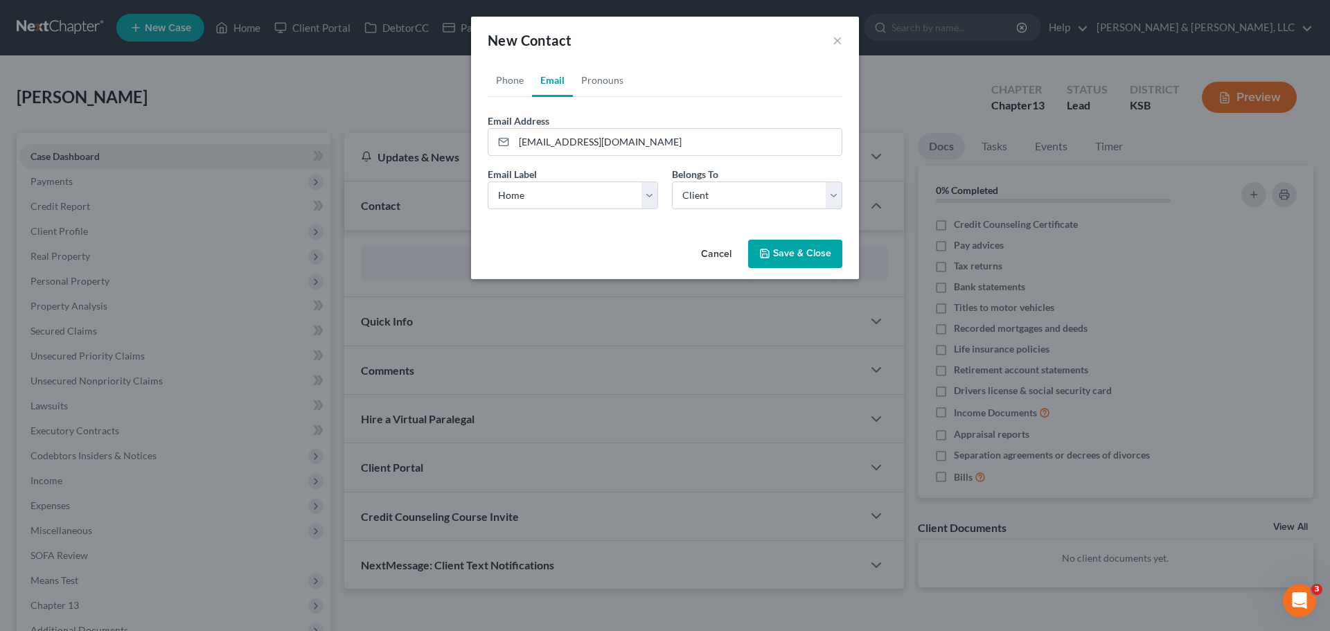
drag, startPoint x: 795, startPoint y: 259, endPoint x: 800, endPoint y: 269, distance: 10.8
click at [800, 266] on button "Save & Close" at bounding box center [795, 254] width 94 height 29
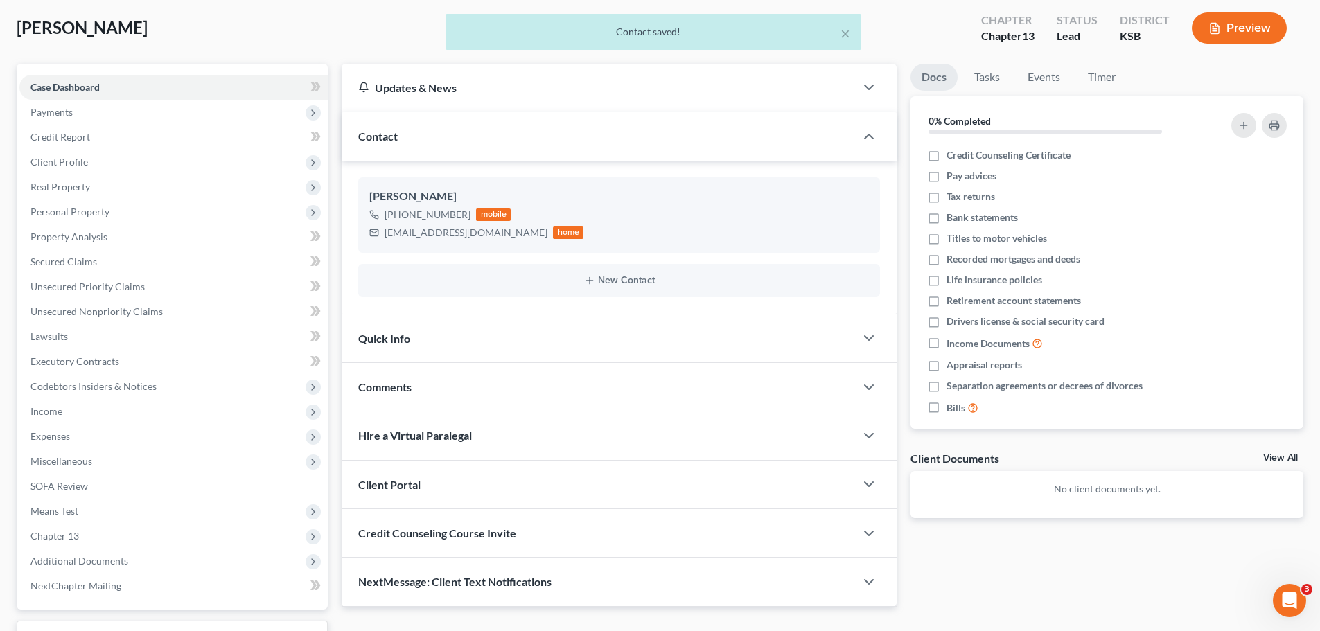
click at [407, 335] on span "Quick Info" at bounding box center [384, 338] width 52 height 13
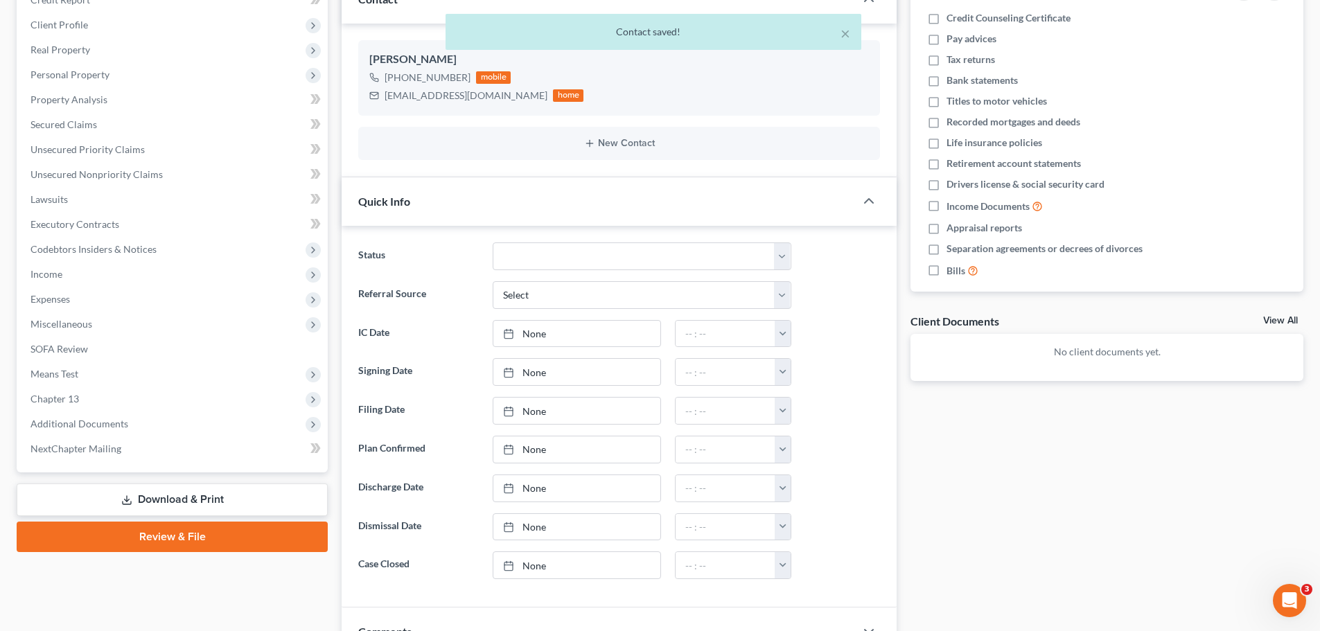
scroll to position [208, 0]
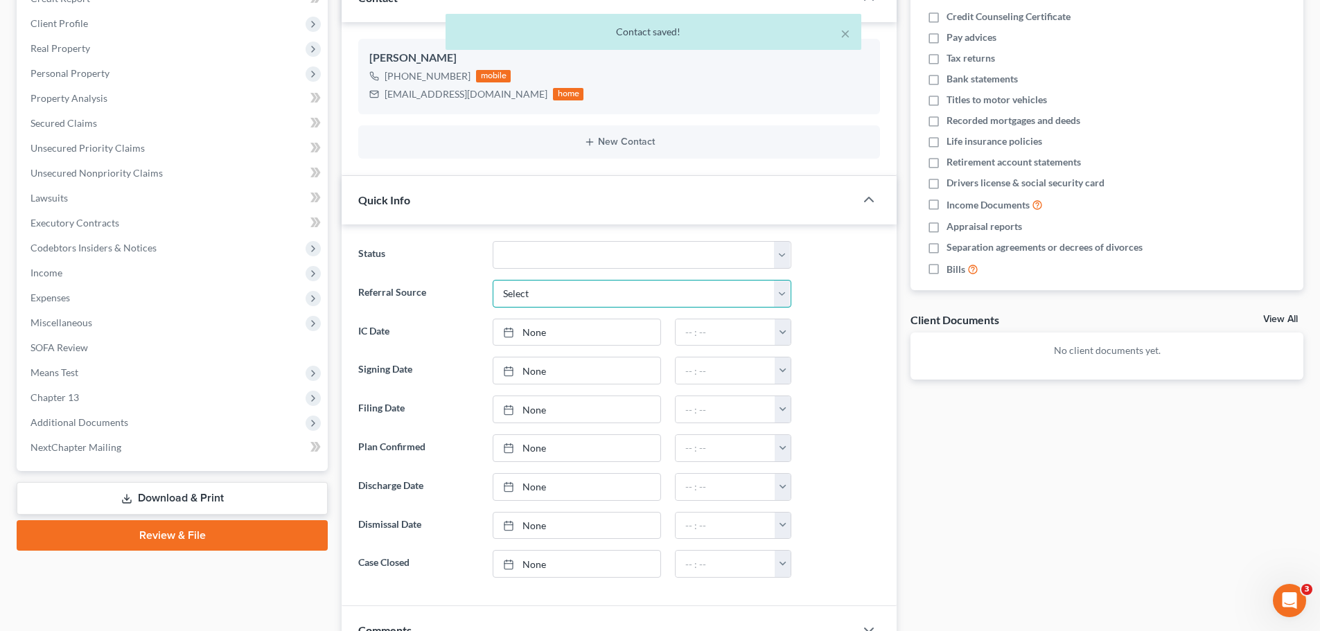
click at [529, 298] on select "Select Word Of Mouth Previous Clients Direct Mail Website Google Search Modern …" at bounding box center [642, 294] width 299 height 28
select select "6"
click at [493, 280] on select "Select Word Of Mouth Previous Clients Direct Mail Website Google Search Modern …" at bounding box center [642, 294] width 299 height 28
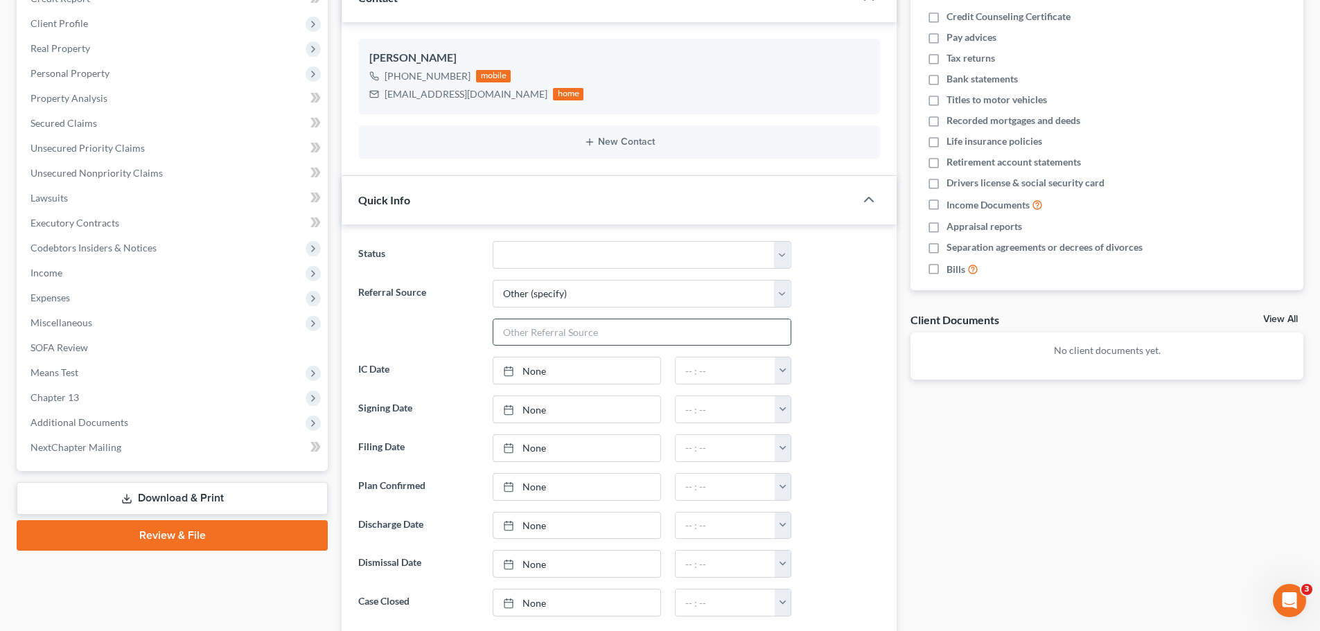
click at [560, 337] on input "text" at bounding box center [641, 332] width 297 height 26
type input "ref Brown and Crouppen"
click at [542, 373] on link "None" at bounding box center [576, 370] width 167 height 26
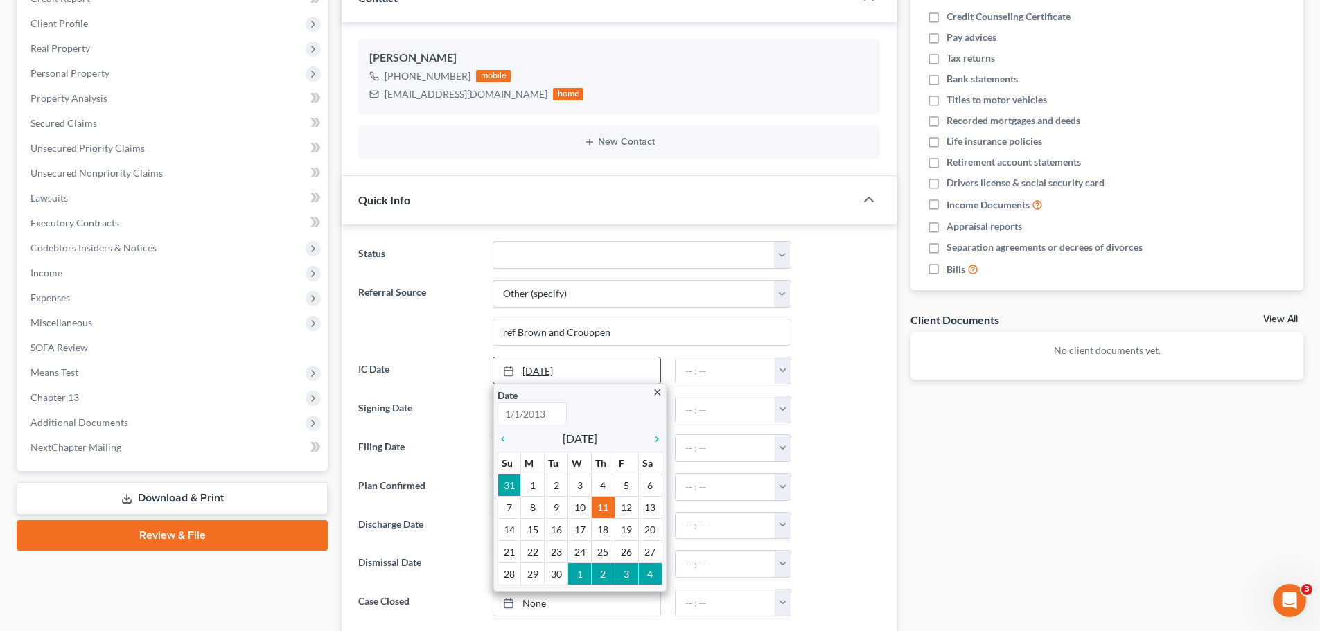
type input "[DATE]"
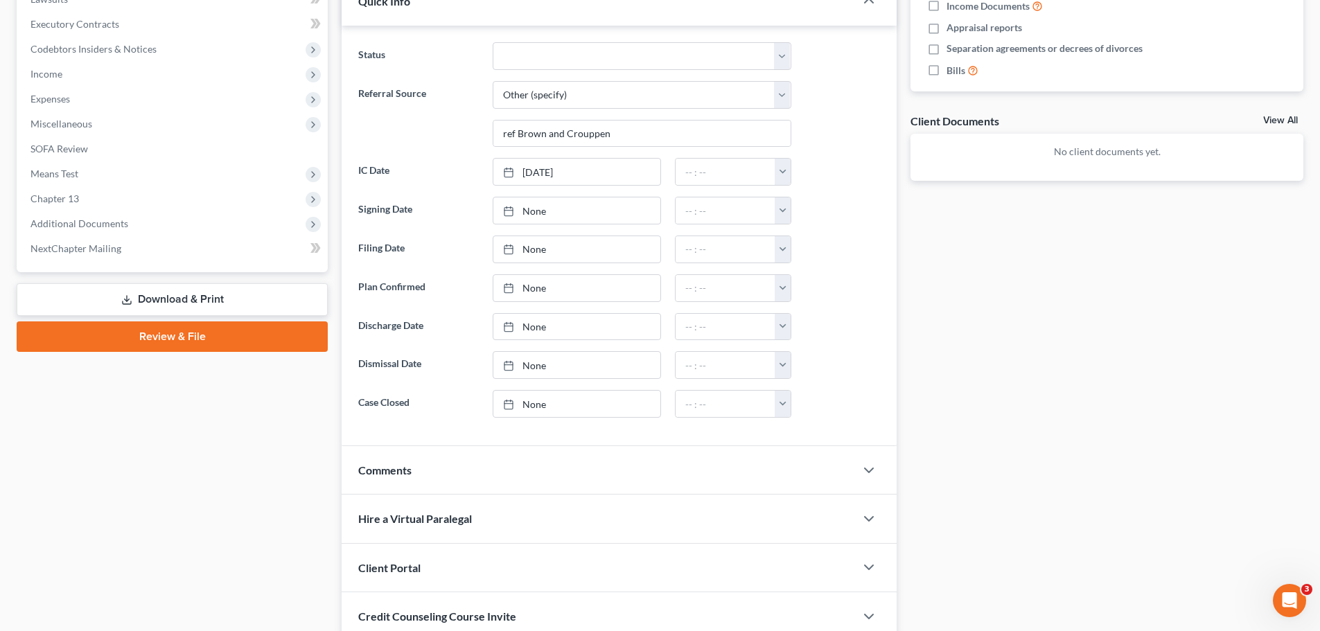
scroll to position [485, 0]
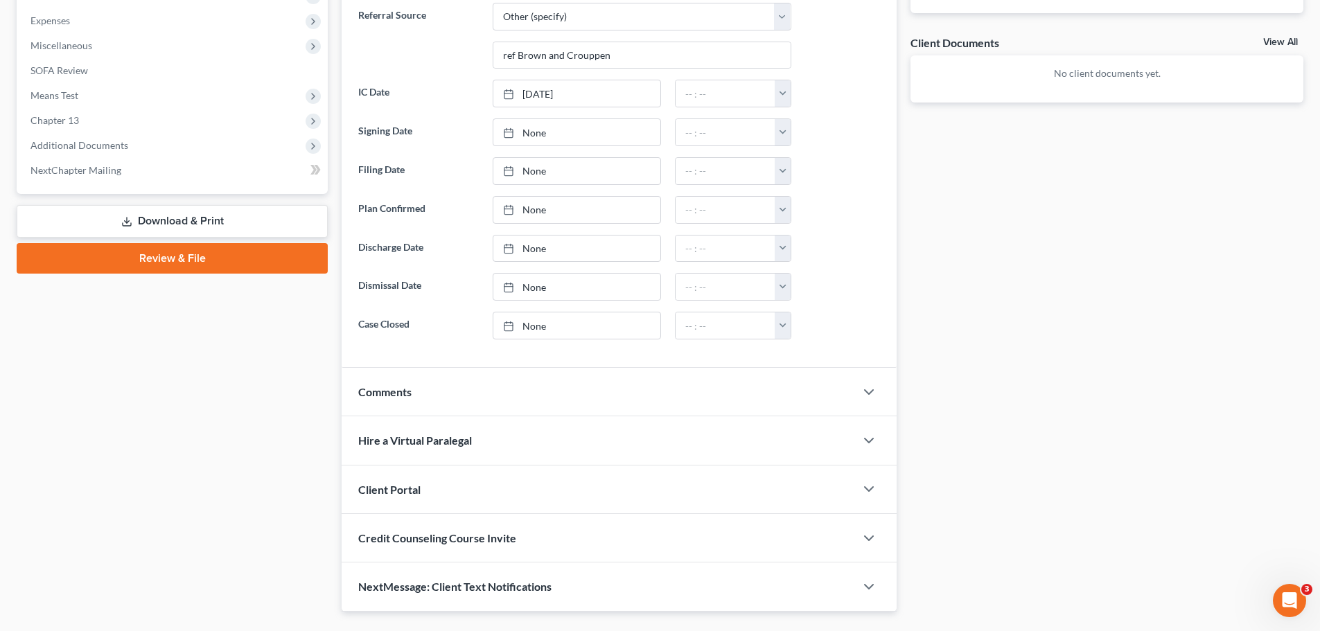
click at [454, 497] on div "Client Portal" at bounding box center [598, 489] width 513 height 48
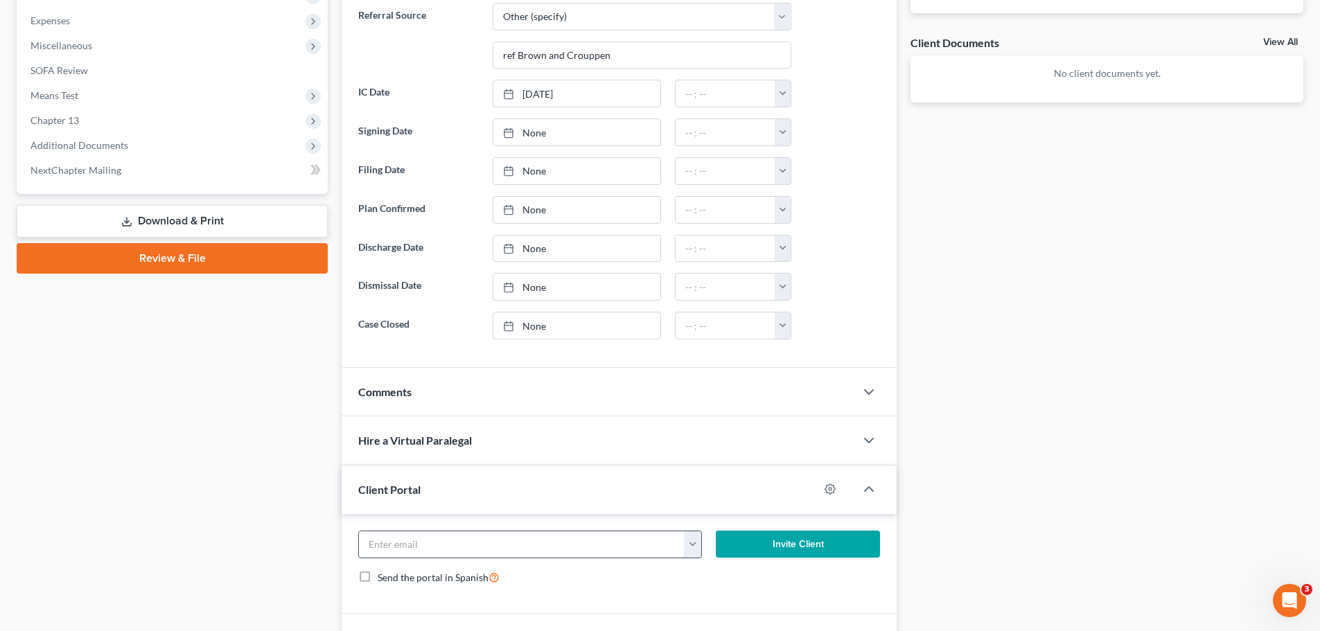
click at [468, 539] on input "email" at bounding box center [522, 544] width 326 height 26
paste input "[EMAIL_ADDRESS][DOMAIN_NAME]"
type input "[EMAIL_ADDRESS][DOMAIN_NAME]"
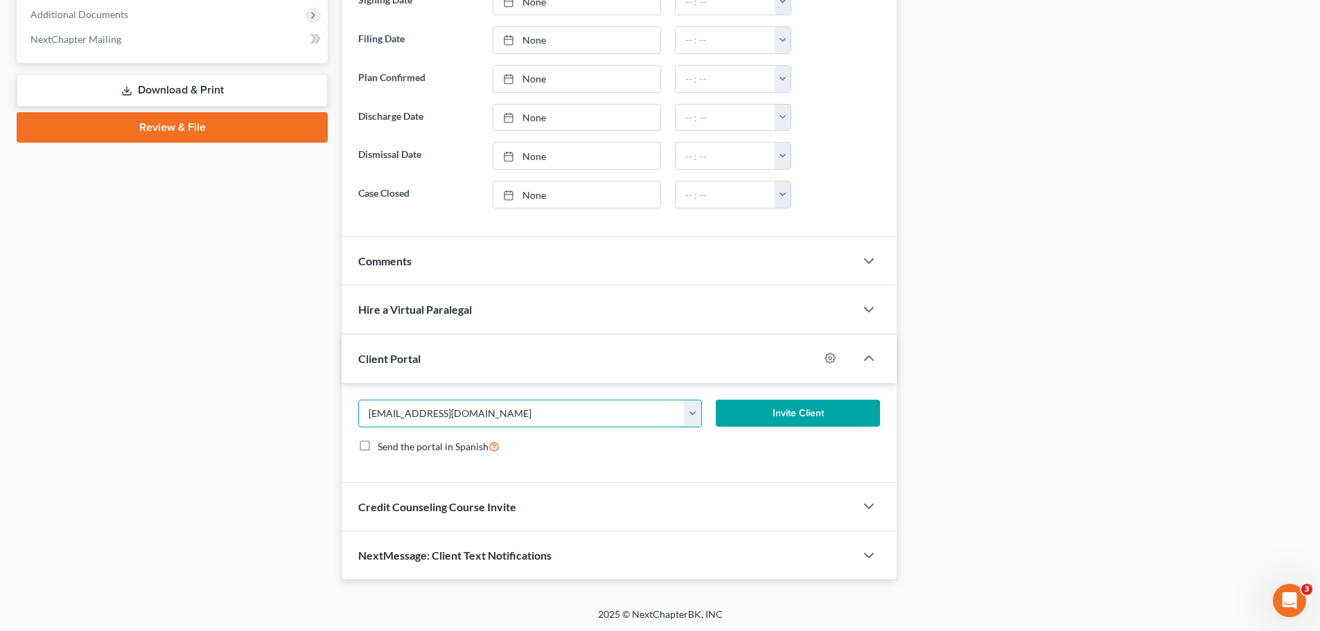
scroll to position [617, 0]
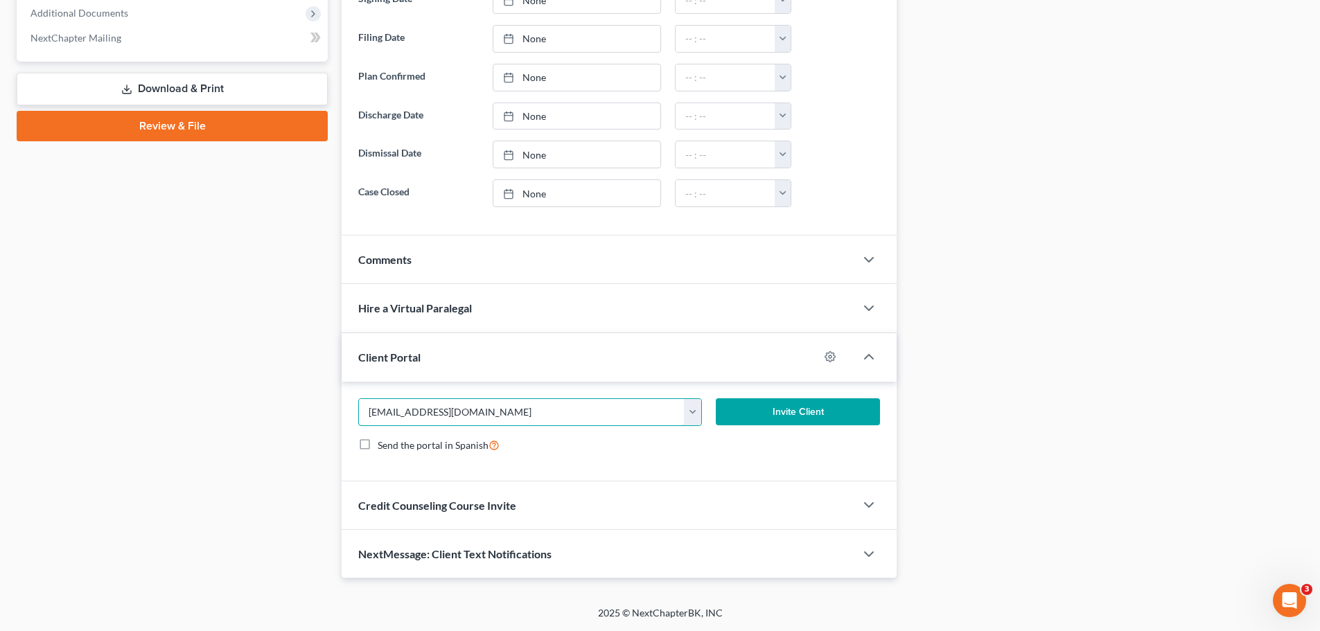
drag, startPoint x: 486, startPoint y: 414, endPoint x: 326, endPoint y: 418, distance: 160.1
click at [326, 418] on div "Petition Navigation Case Dashboard Payments Invoices Payments Payments Credit R…" at bounding box center [660, 47] width 1300 height 1063
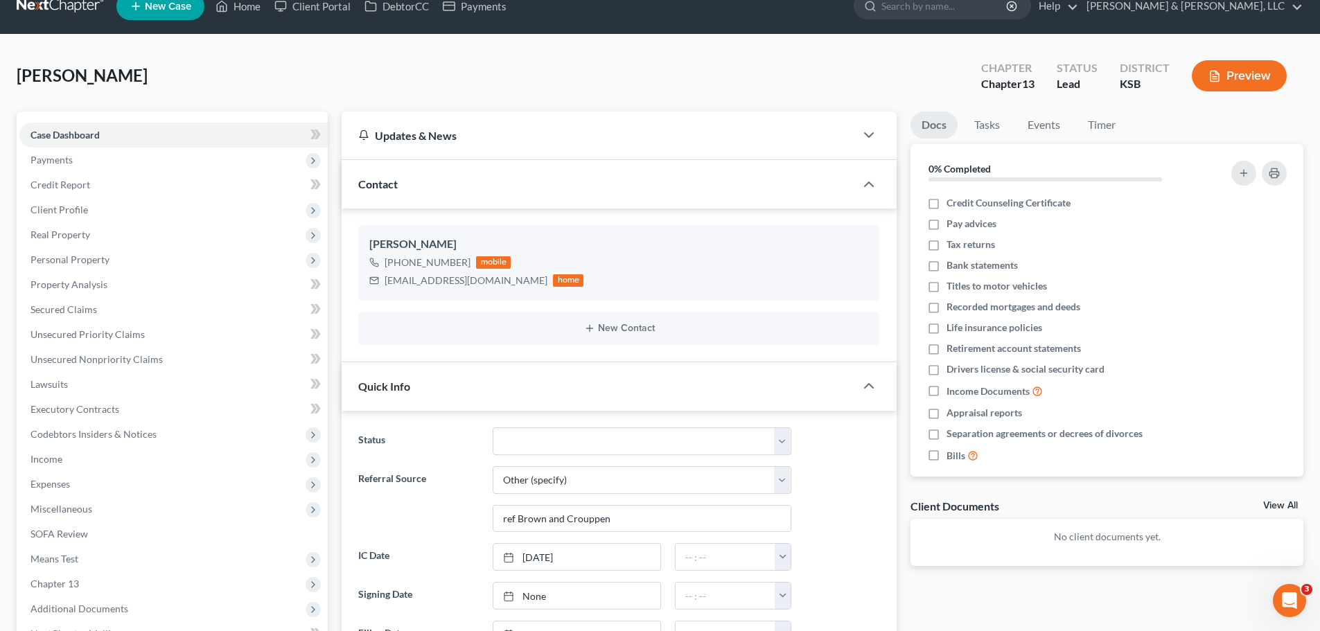
scroll to position [0, 0]
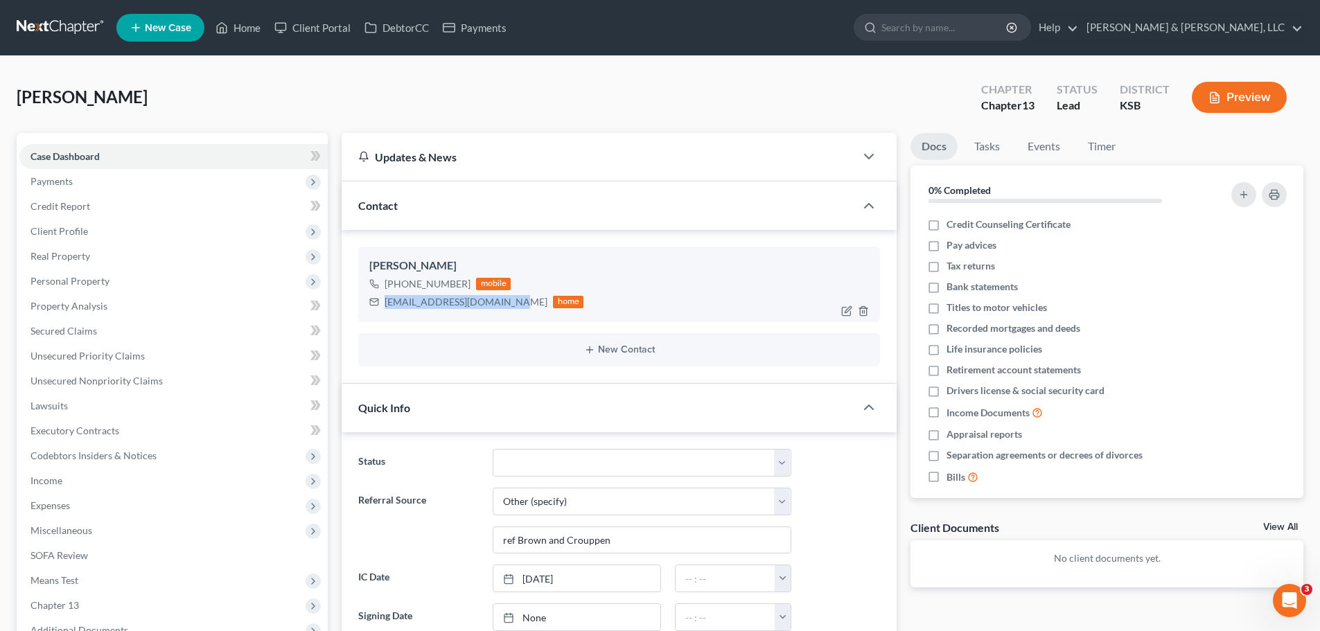
drag, startPoint x: 384, startPoint y: 301, endPoint x: 497, endPoint y: 302, distance: 112.2
click at [497, 302] on div "[EMAIL_ADDRESS][DOMAIN_NAME]" at bounding box center [465, 302] width 163 height 14
copy div "[EMAIL_ADDRESS][DOMAIN_NAME]"
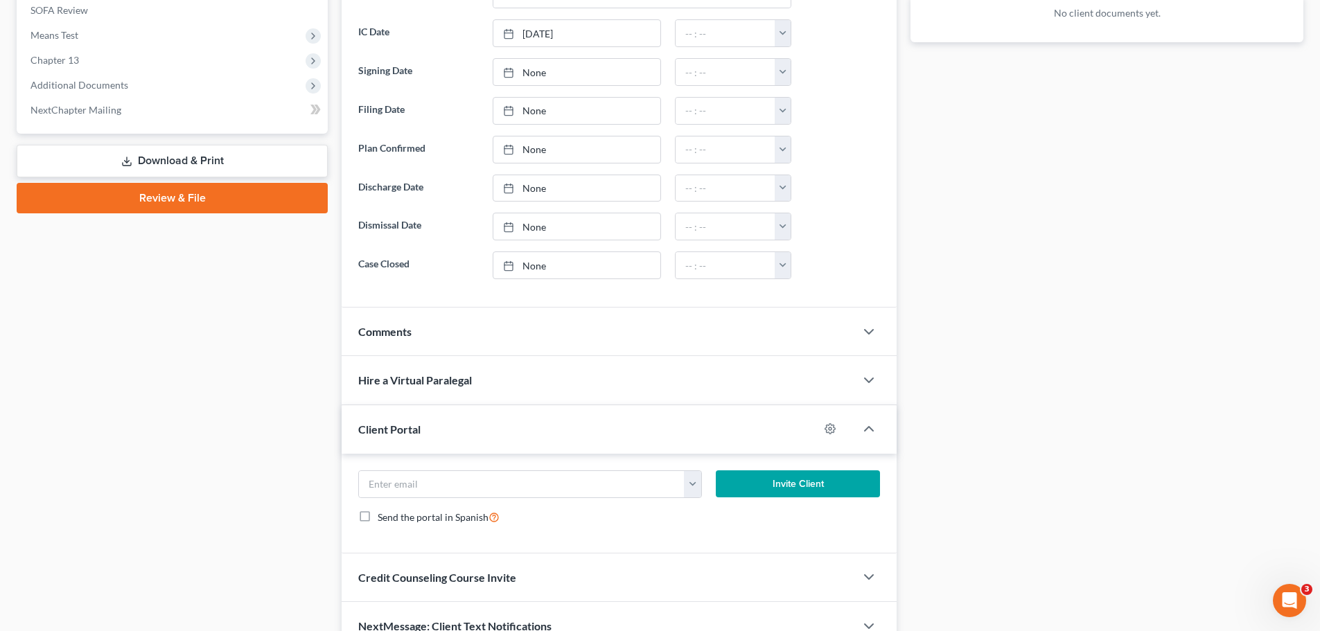
scroll to position [617, 0]
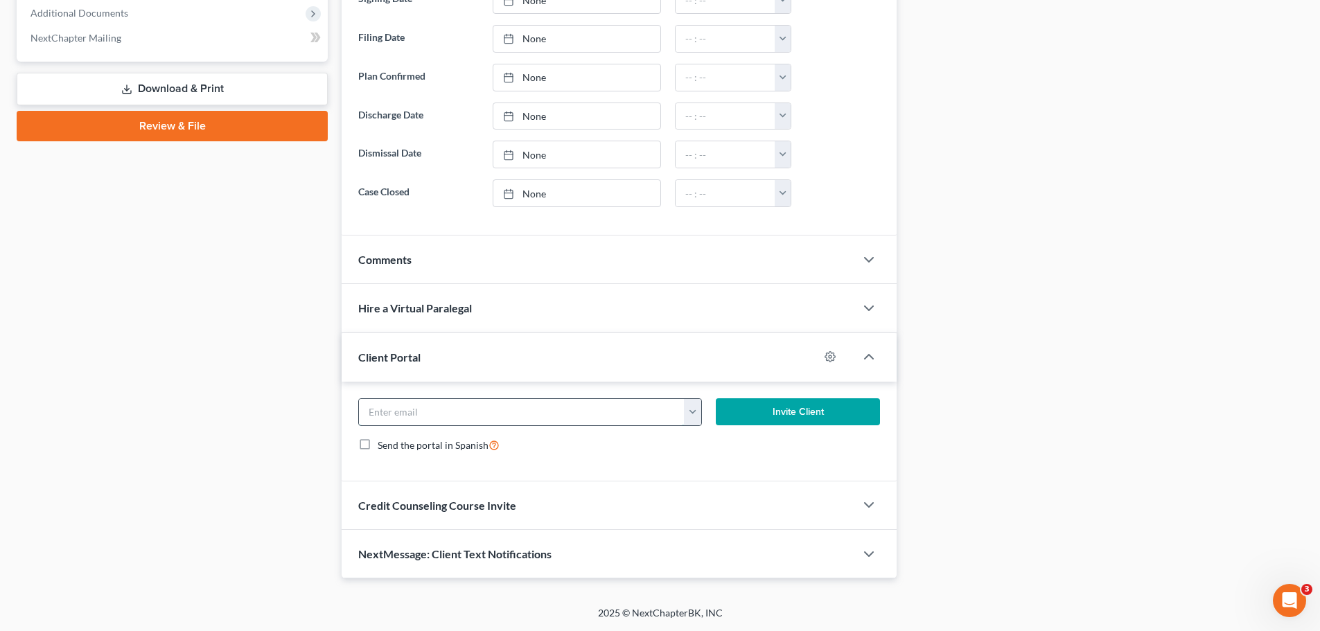
paste input "[EMAIL_ADDRESS][DOMAIN_NAME]"
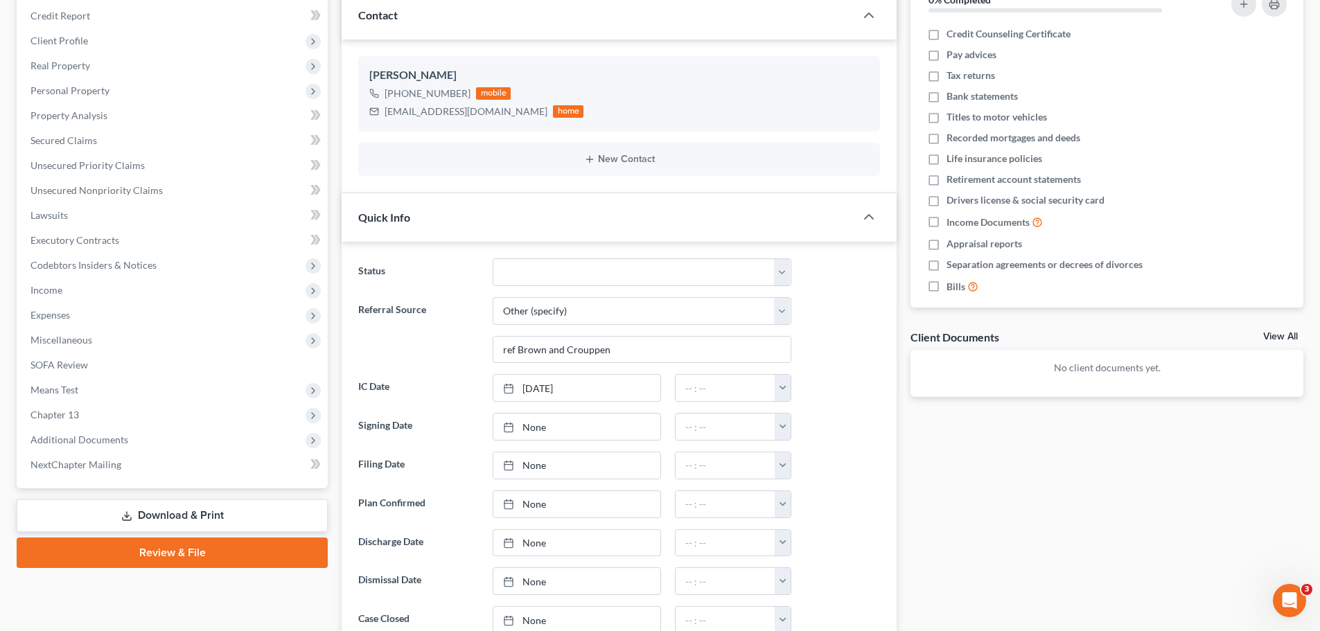
scroll to position [554, 0]
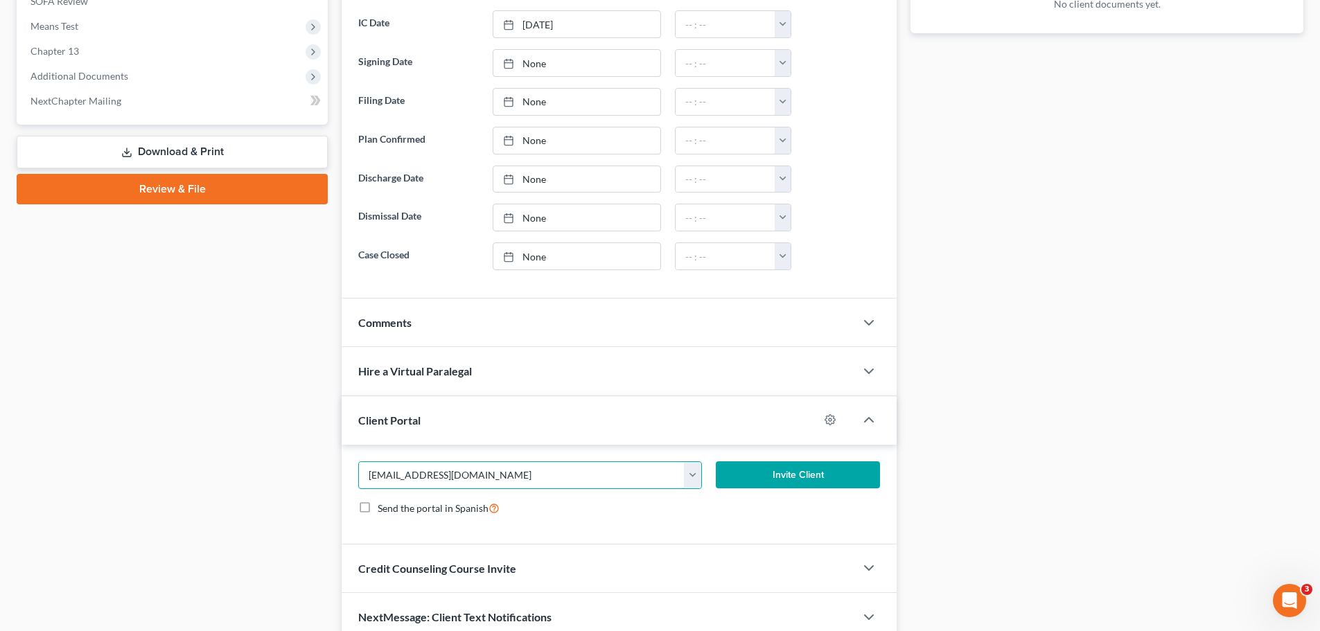
type input "[EMAIL_ADDRESS][DOMAIN_NAME]"
click at [782, 471] on button "Invite Client" at bounding box center [798, 475] width 165 height 28
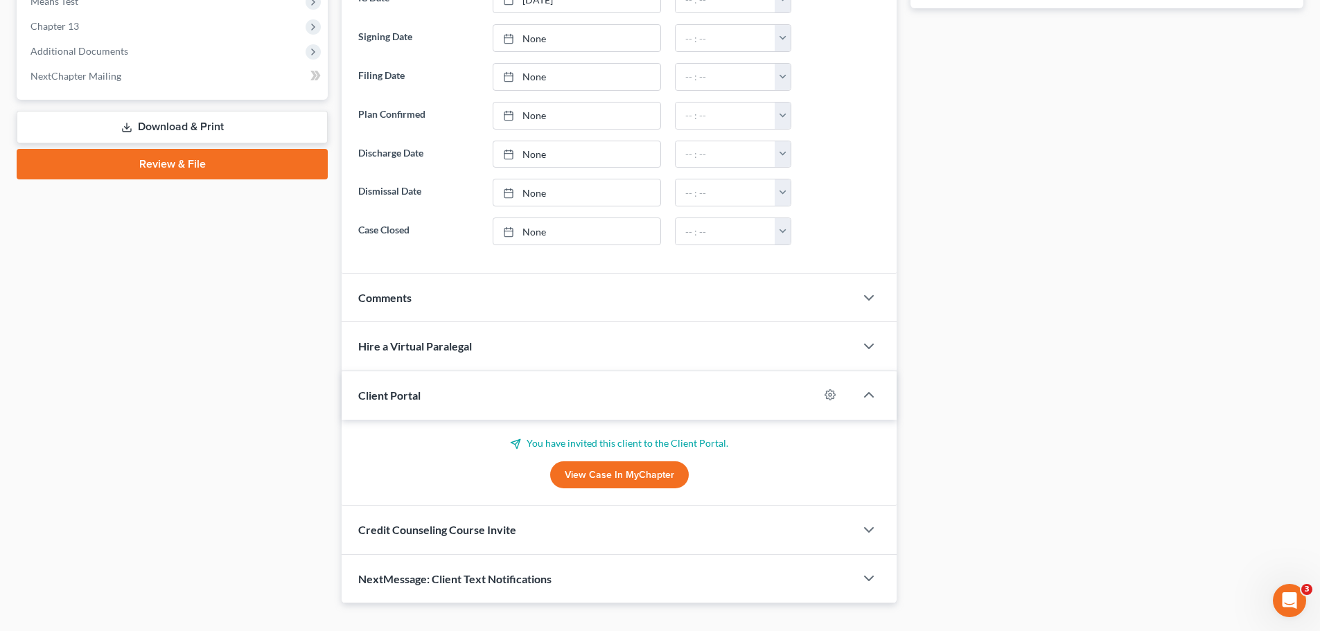
scroll to position [604, 0]
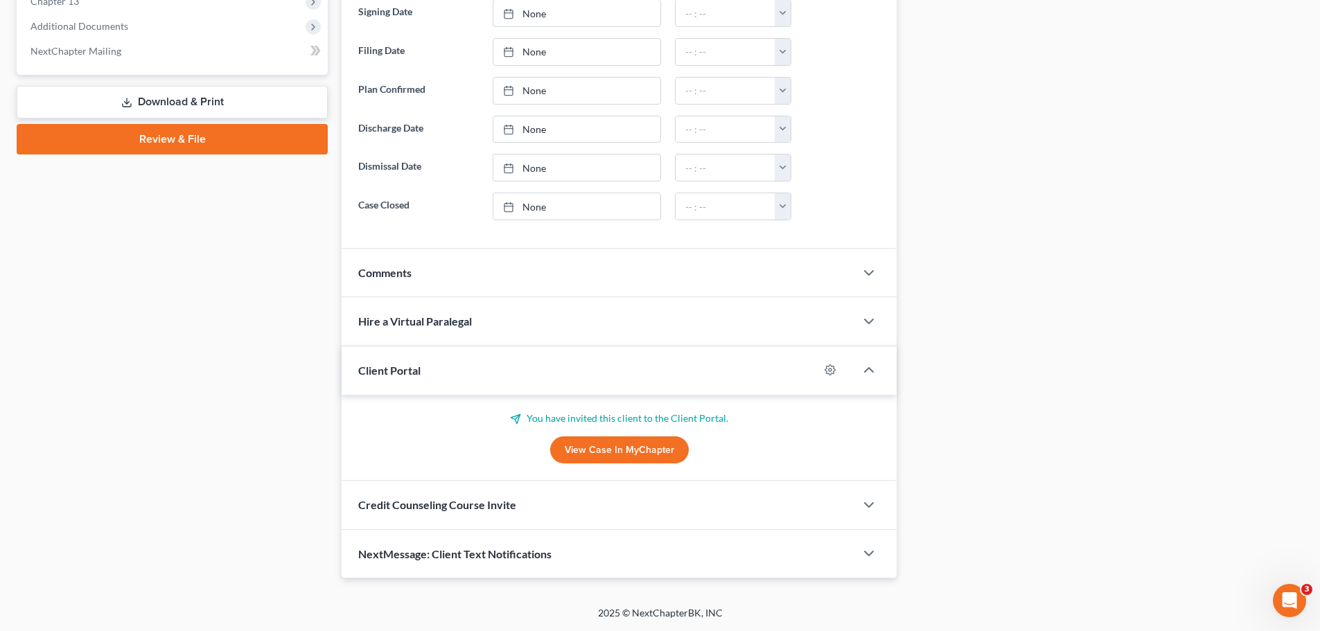
click at [491, 503] on span "Credit Counseling Course Invite" at bounding box center [437, 504] width 158 height 13
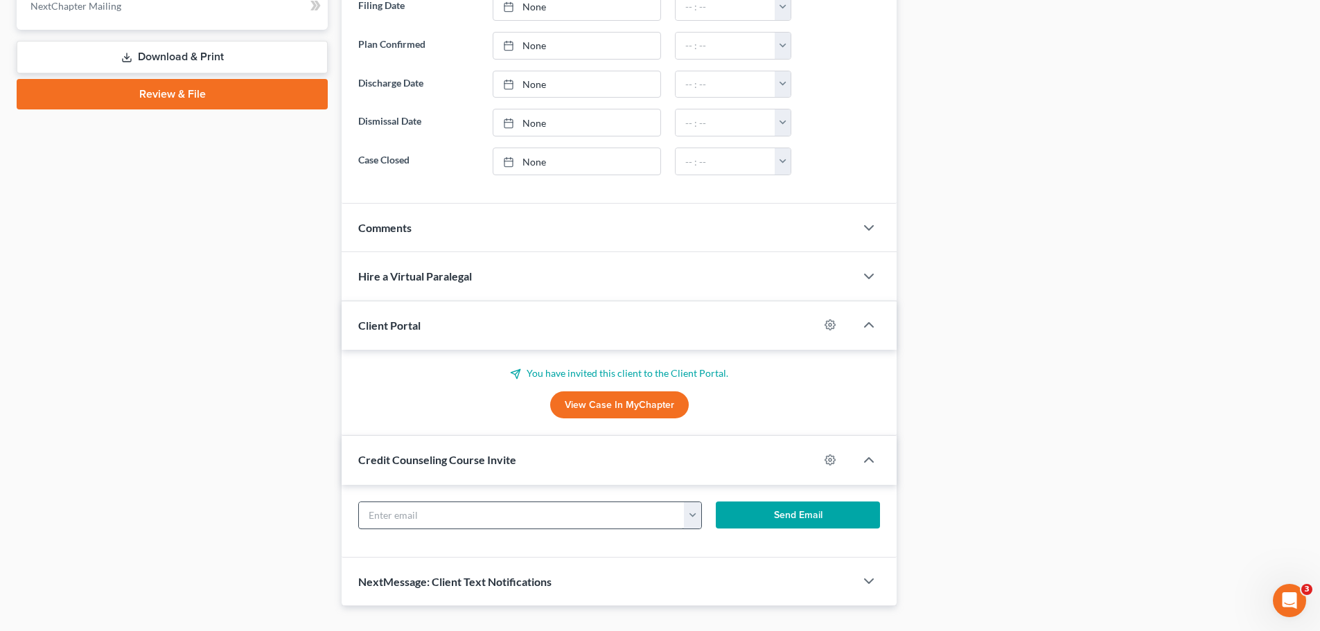
scroll to position [673, 0]
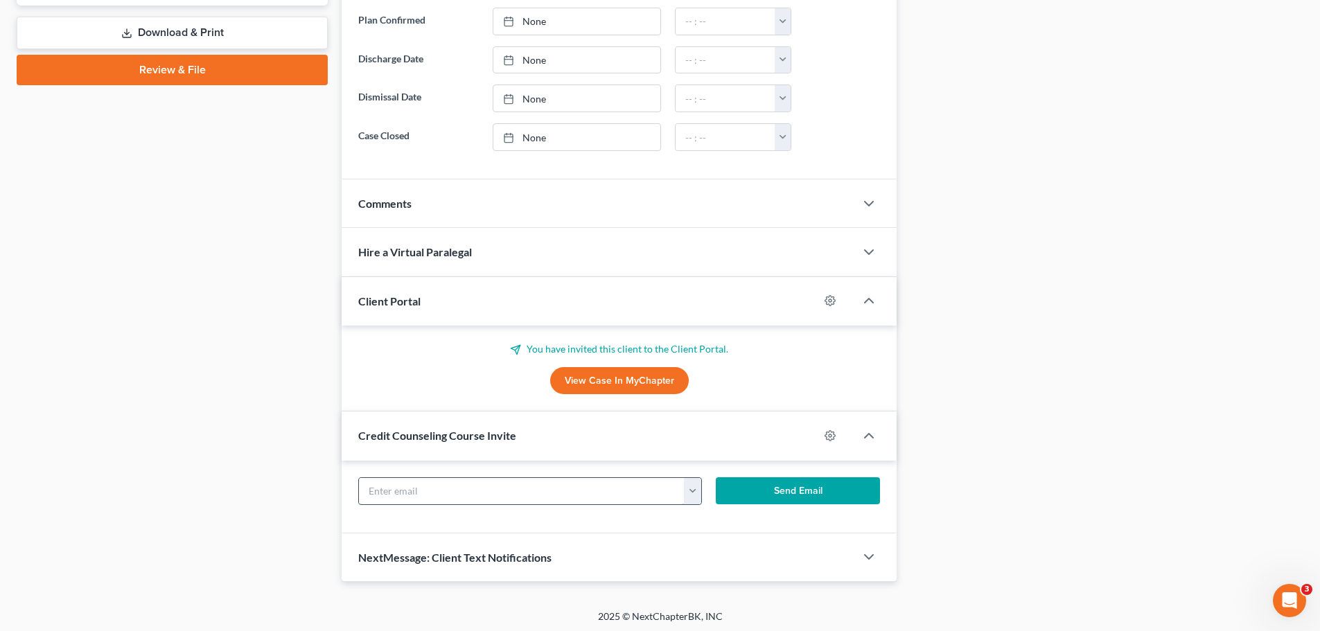
click at [462, 495] on input "text" at bounding box center [522, 491] width 326 height 26
paste input "[EMAIL_ADDRESS][DOMAIN_NAME]"
type input "[EMAIL_ADDRESS][DOMAIN_NAME]"
click at [777, 484] on button "Send Email" at bounding box center [798, 491] width 165 height 28
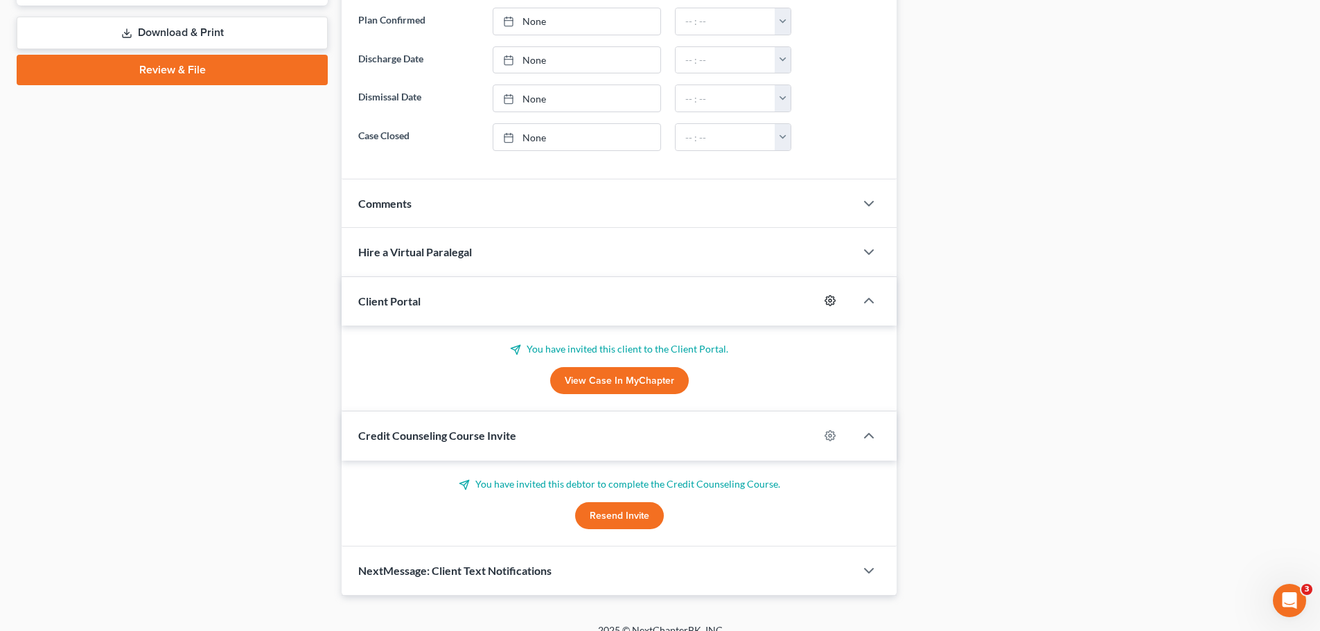
click at [831, 300] on circle "button" at bounding box center [829, 300] width 3 height 3
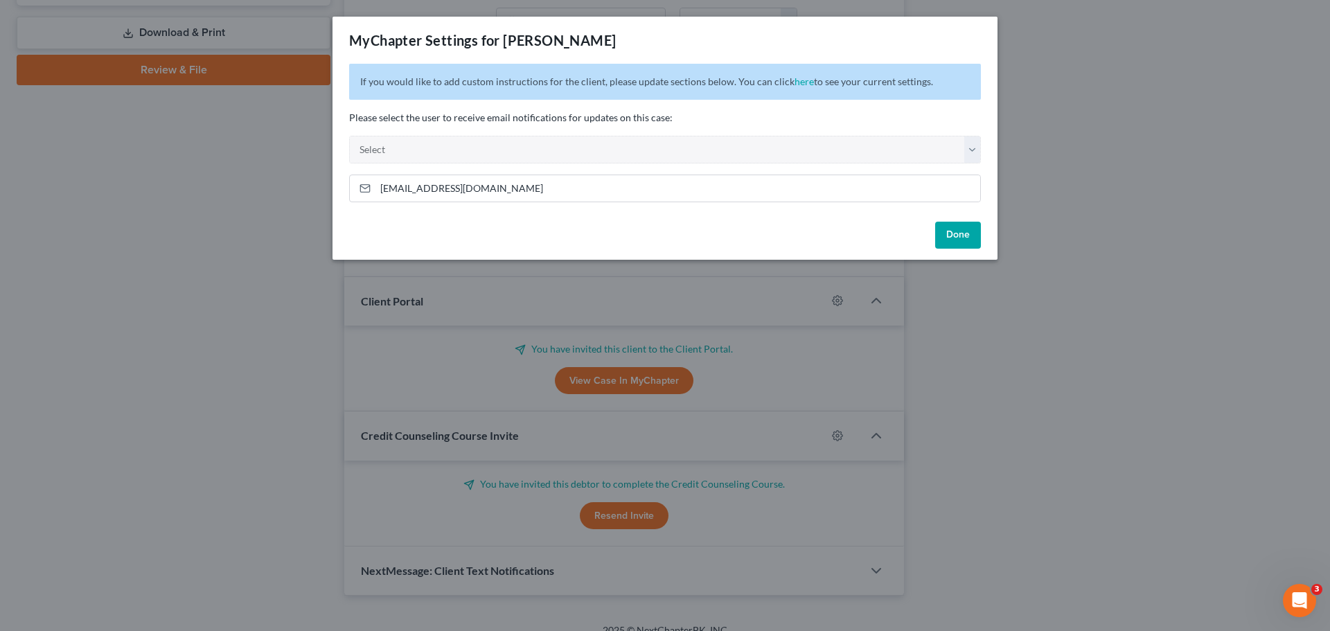
click at [966, 236] on button "Done" at bounding box center [958, 236] width 46 height 28
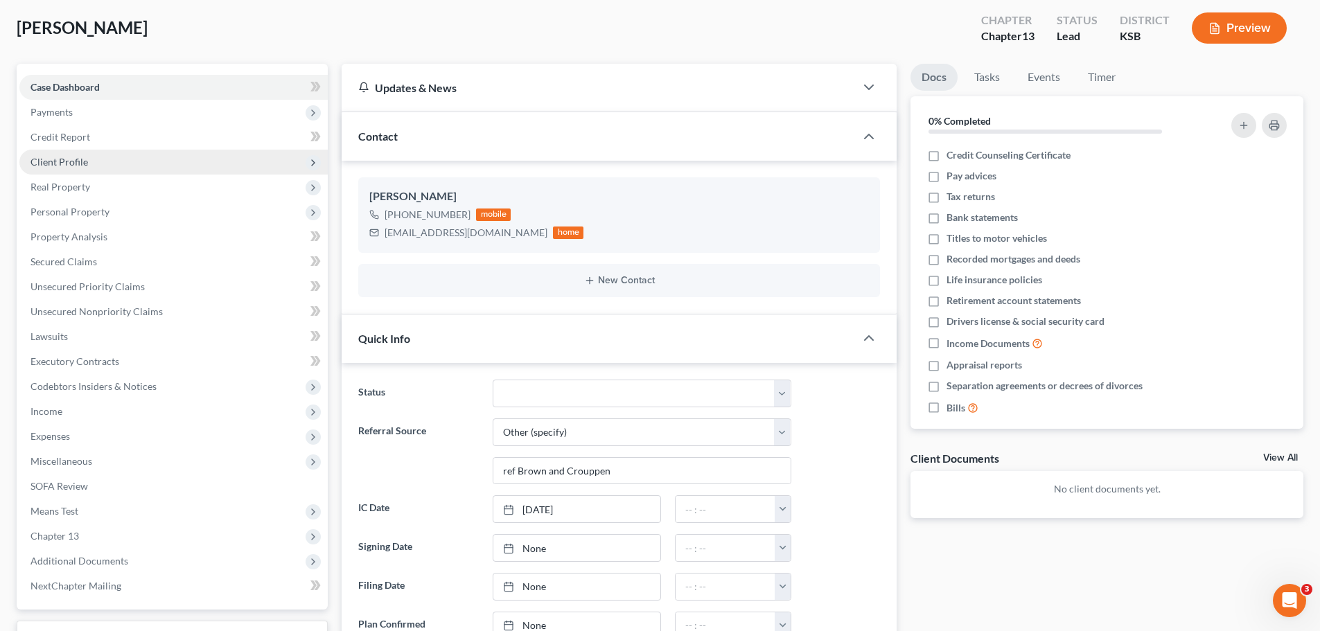
scroll to position [0, 0]
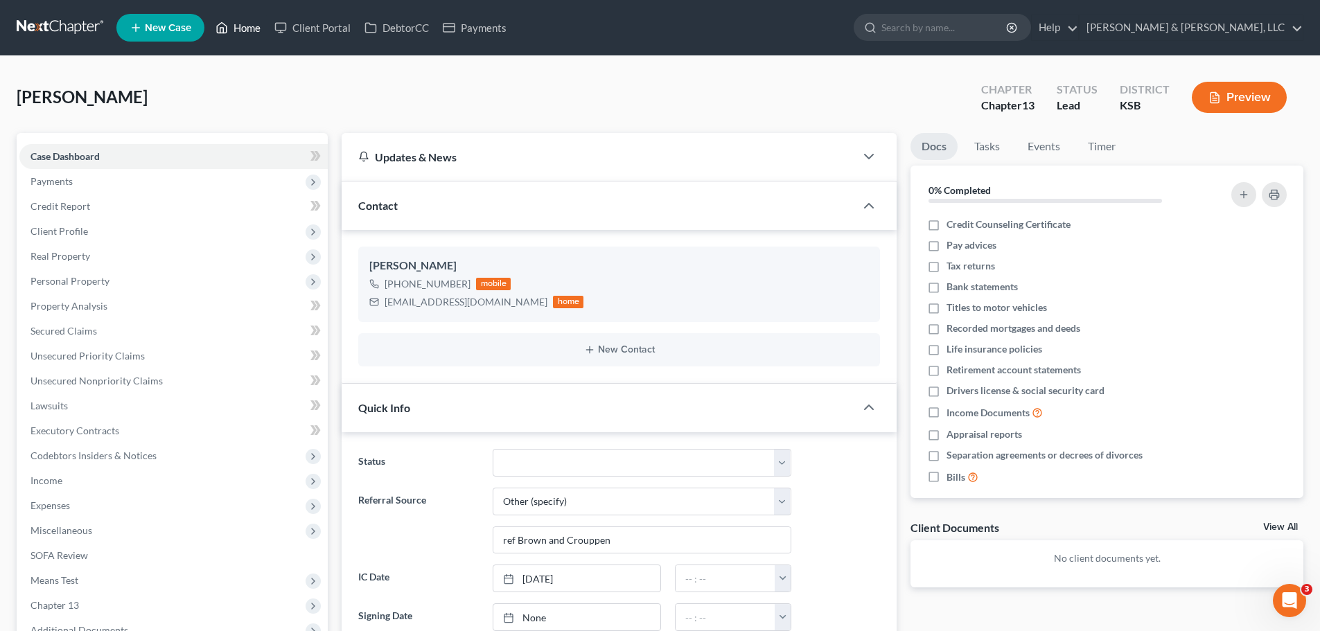
click at [238, 32] on link "Home" at bounding box center [238, 27] width 59 height 25
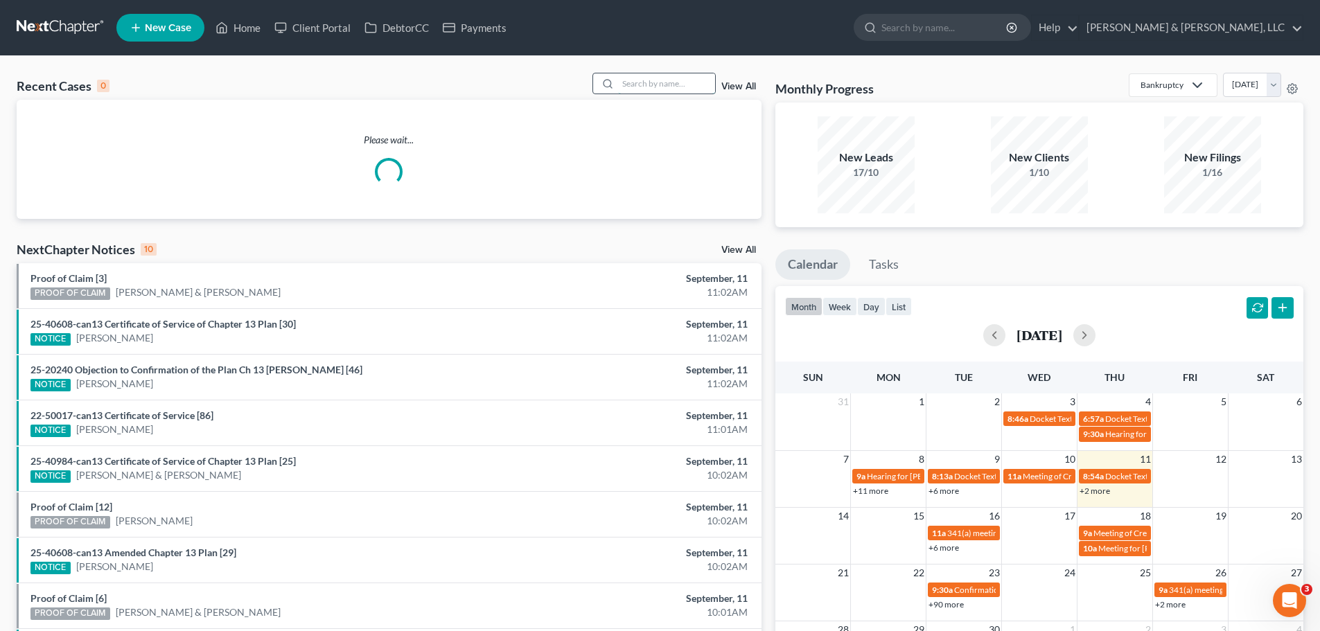
click at [669, 84] on input "search" at bounding box center [666, 83] width 97 height 20
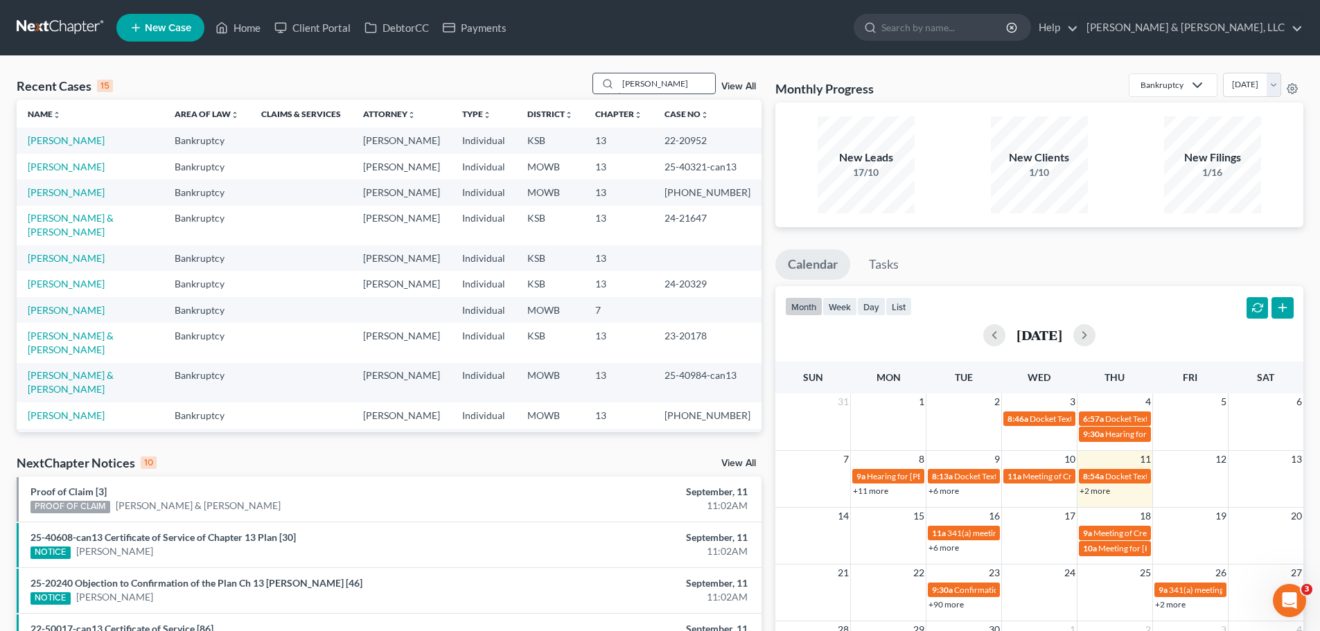
type input "[PERSON_NAME]"
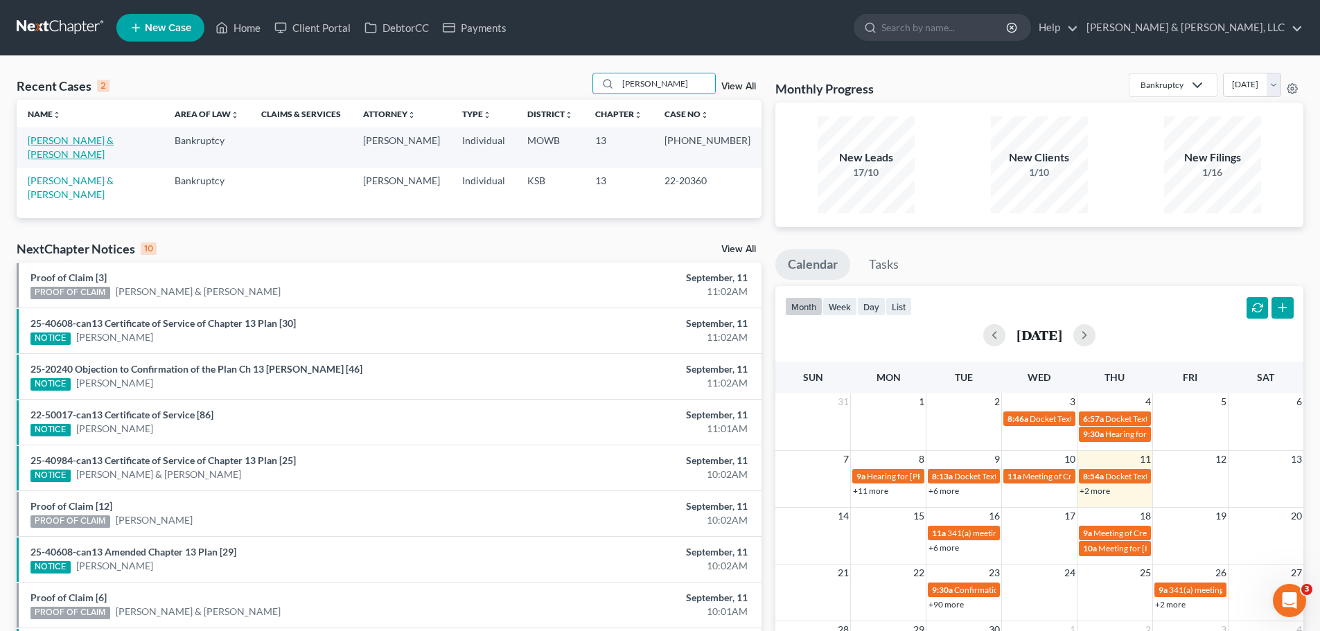
click at [114, 139] on link "[PERSON_NAME] & [PERSON_NAME]" at bounding box center [71, 147] width 86 height 26
select select "6"
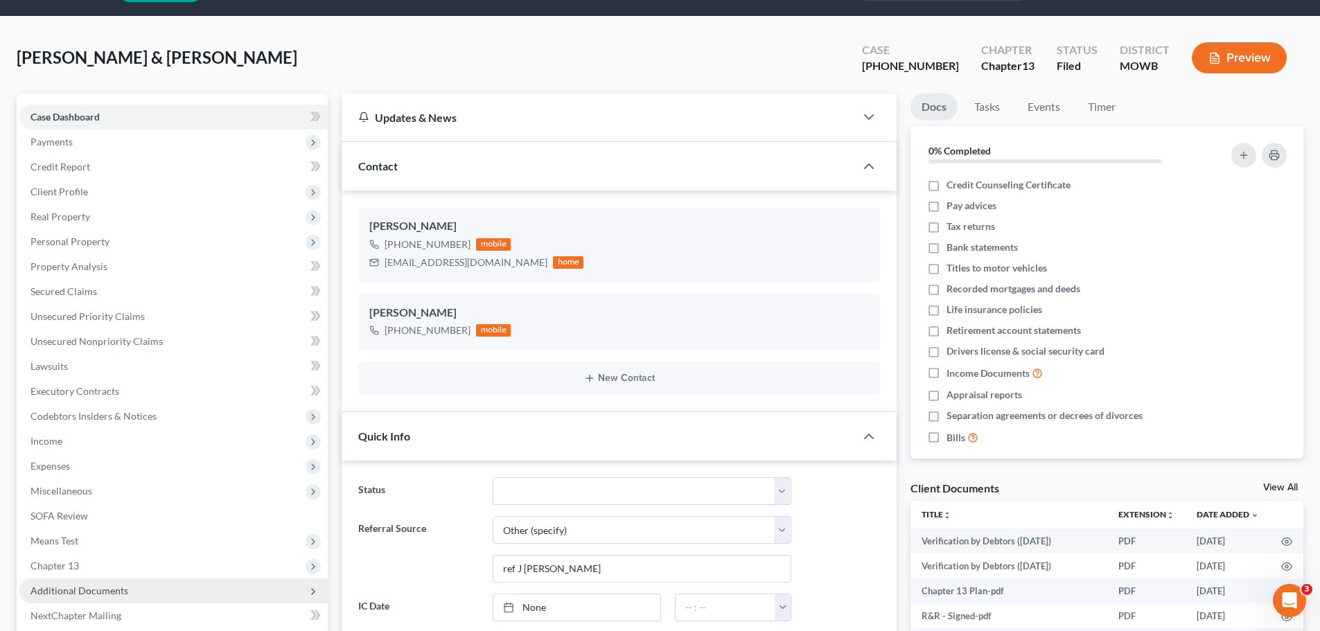
scroll to position [277, 0]
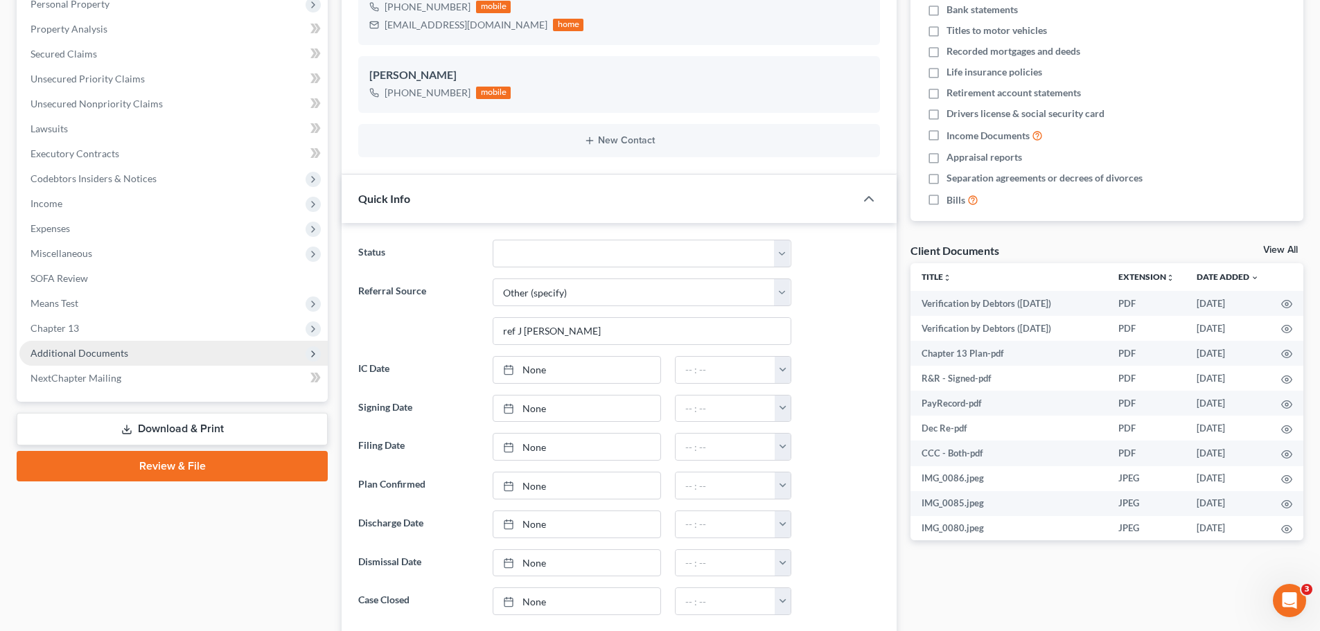
click at [123, 353] on span "Additional Documents" at bounding box center [79, 353] width 98 height 12
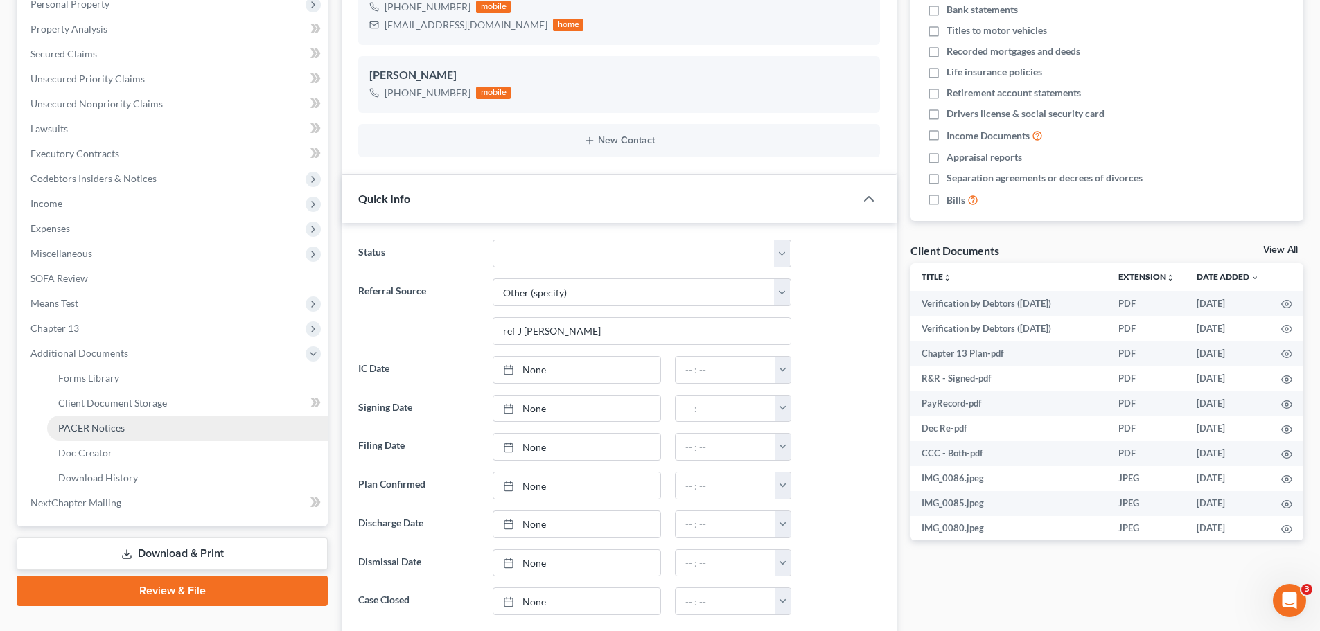
click at [121, 425] on span "PACER Notices" at bounding box center [91, 428] width 66 height 12
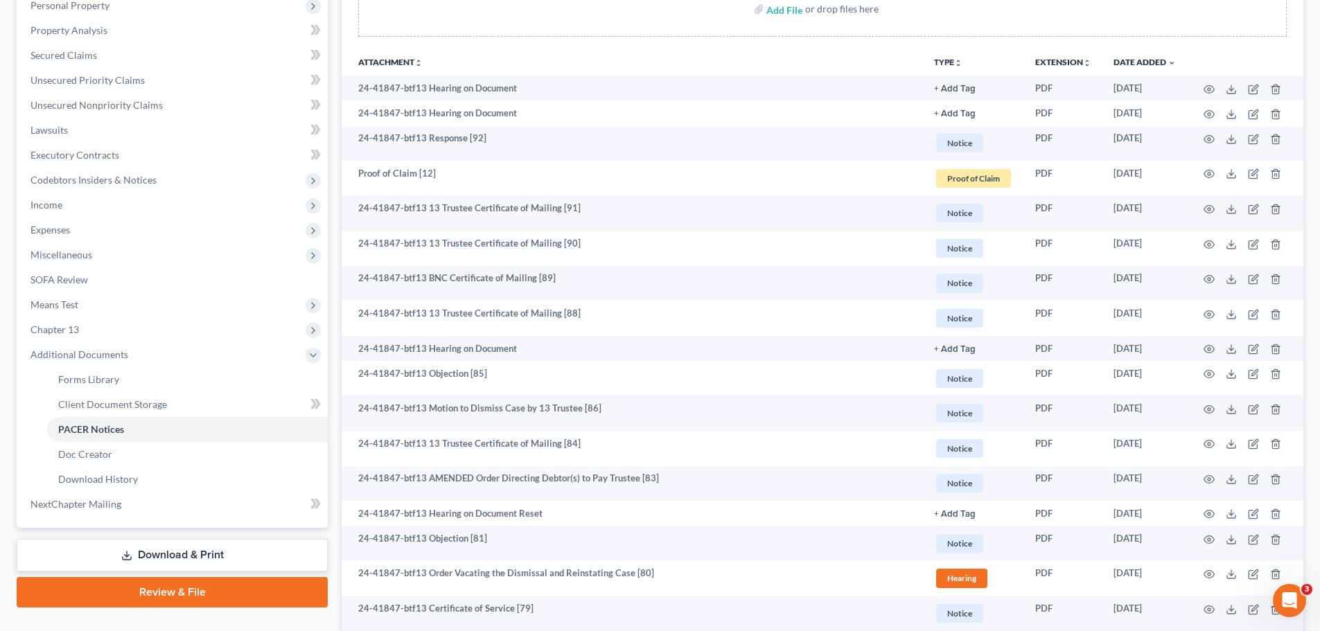
scroll to position [277, 0]
